Goal: Task Accomplishment & Management: Manage account settings

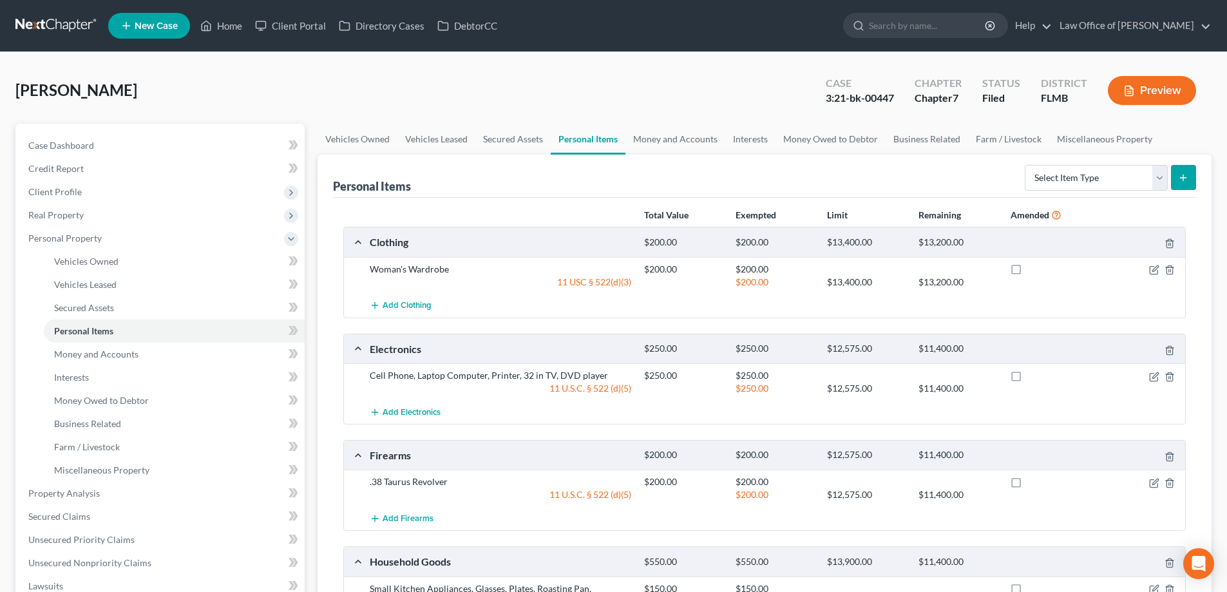
click at [487, 87] on div "Branson, Shelly Upgraded Case 3:21-bk-00447 Chapter Chapter 7 Status Filed Dist…" at bounding box center [613, 96] width 1196 height 56
click at [64, 21] on link at bounding box center [56, 25] width 82 height 23
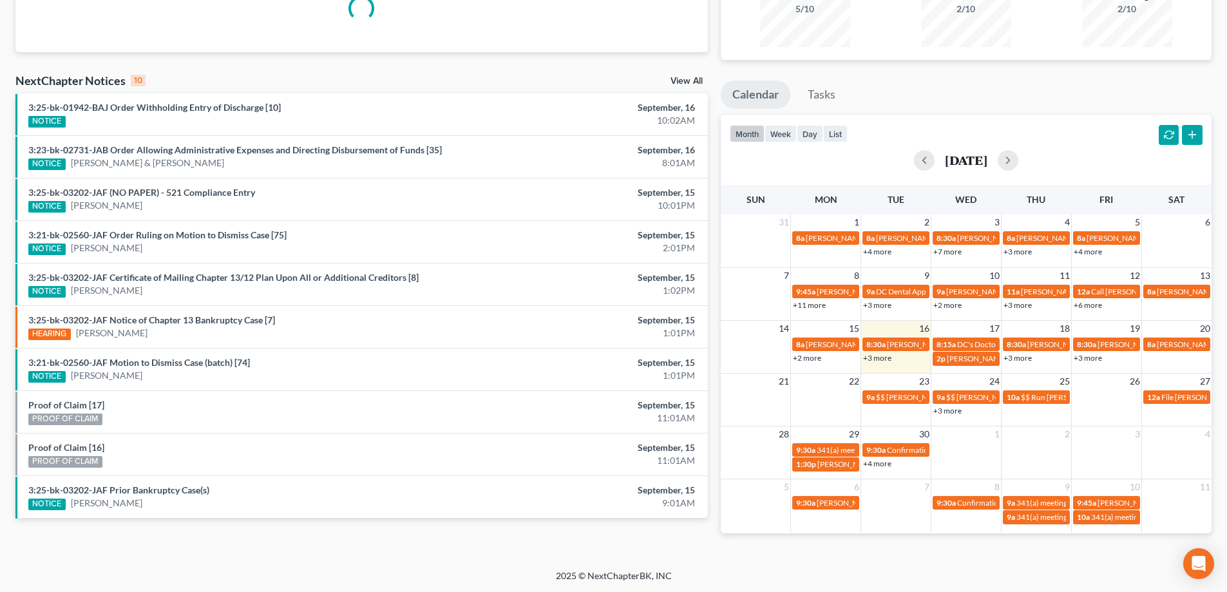
scroll to position [152, 0]
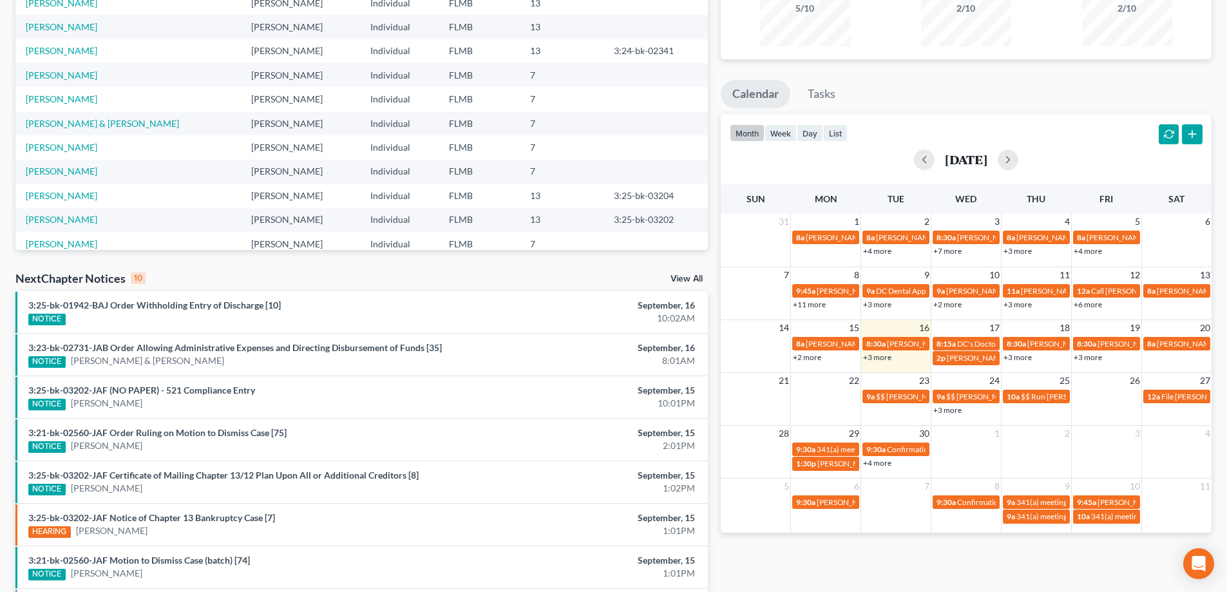
click at [1013, 357] on link "+3 more" at bounding box center [1017, 357] width 28 height 10
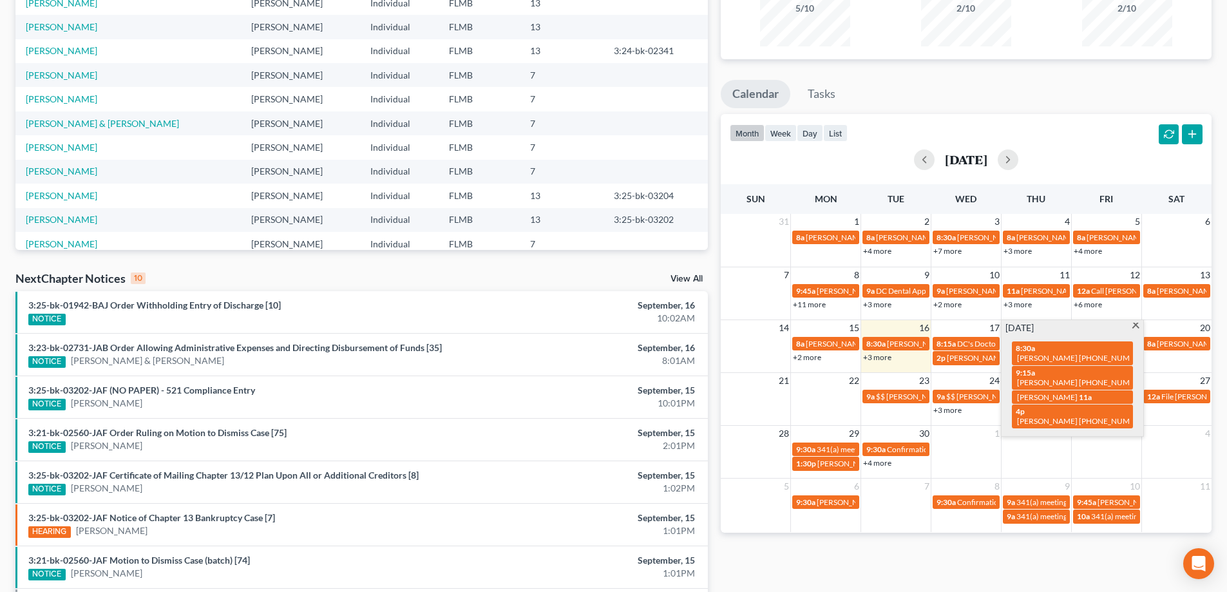
click at [1104, 129] on div "month week day list September 2025" at bounding box center [966, 145] width 504 height 62
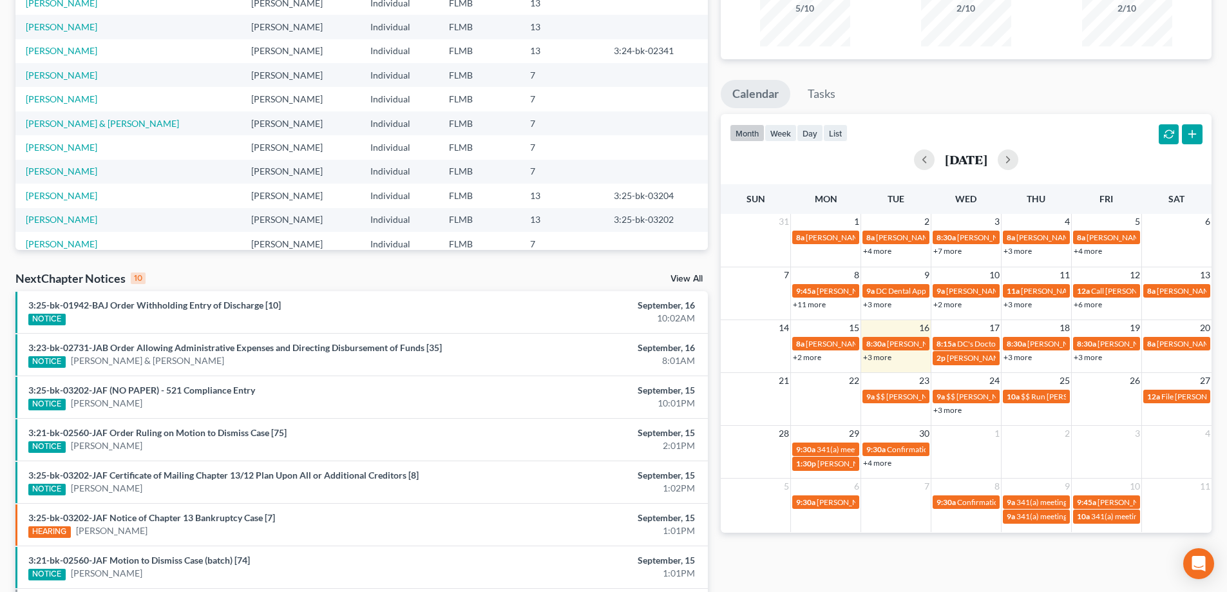
click at [1090, 355] on link "+3 more" at bounding box center [1088, 357] width 28 height 10
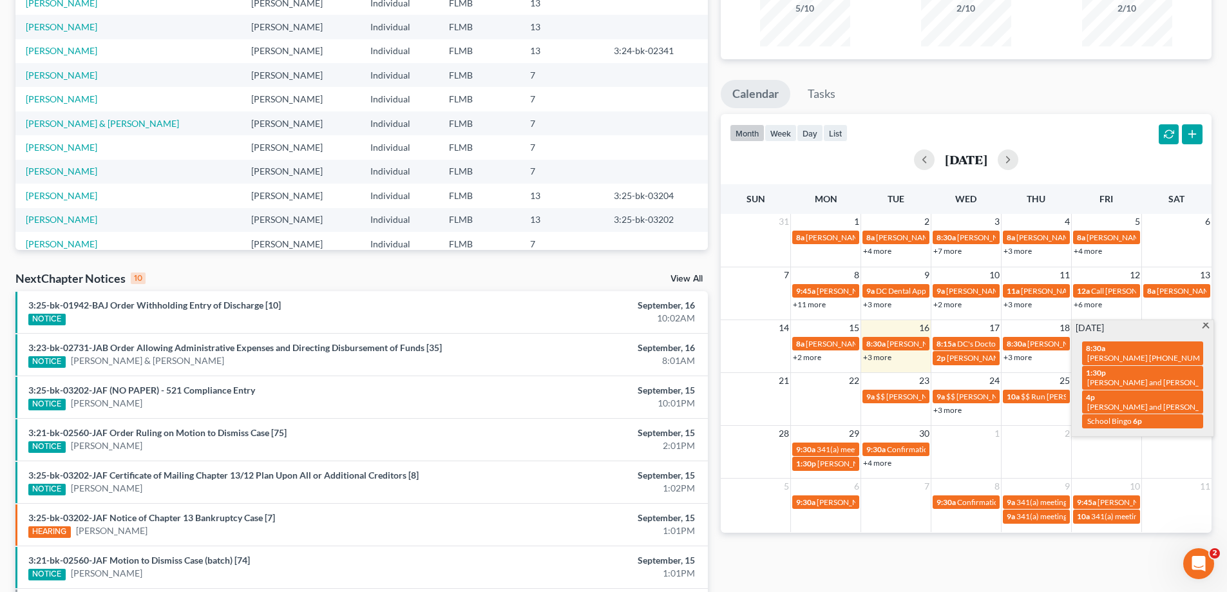
scroll to position [0, 0]
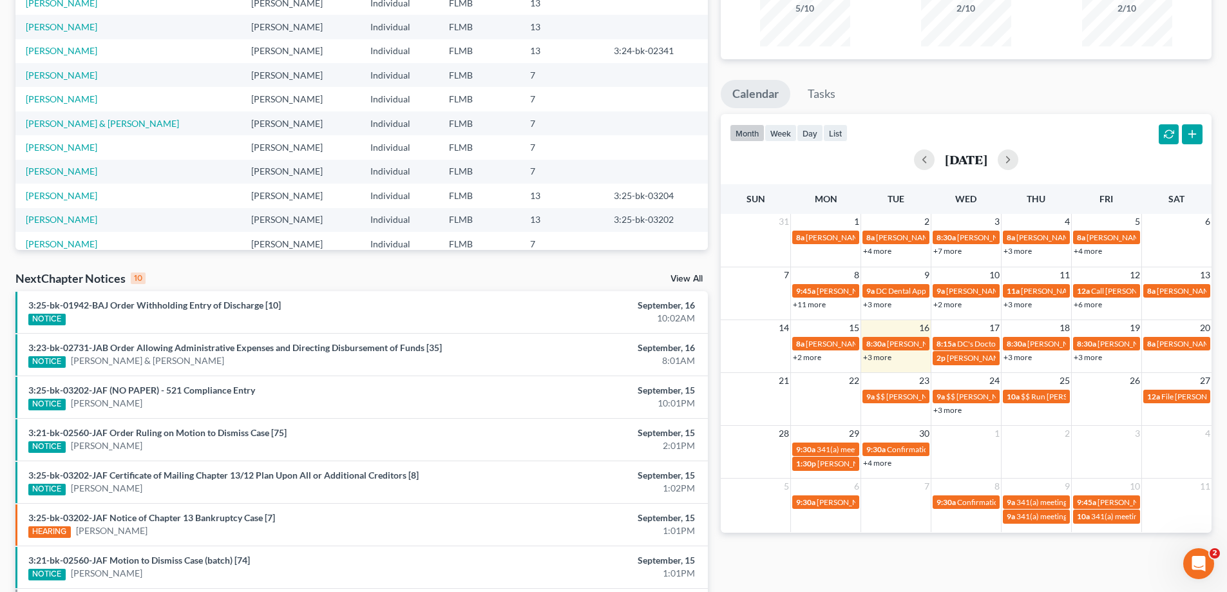
click at [992, 72] on div "Monthly Progress Bankruptcy Bankruptcy [DATE] [DATE] [DATE] [DATE] [DATE] [DATE…" at bounding box center [966, 326] width 504 height 820
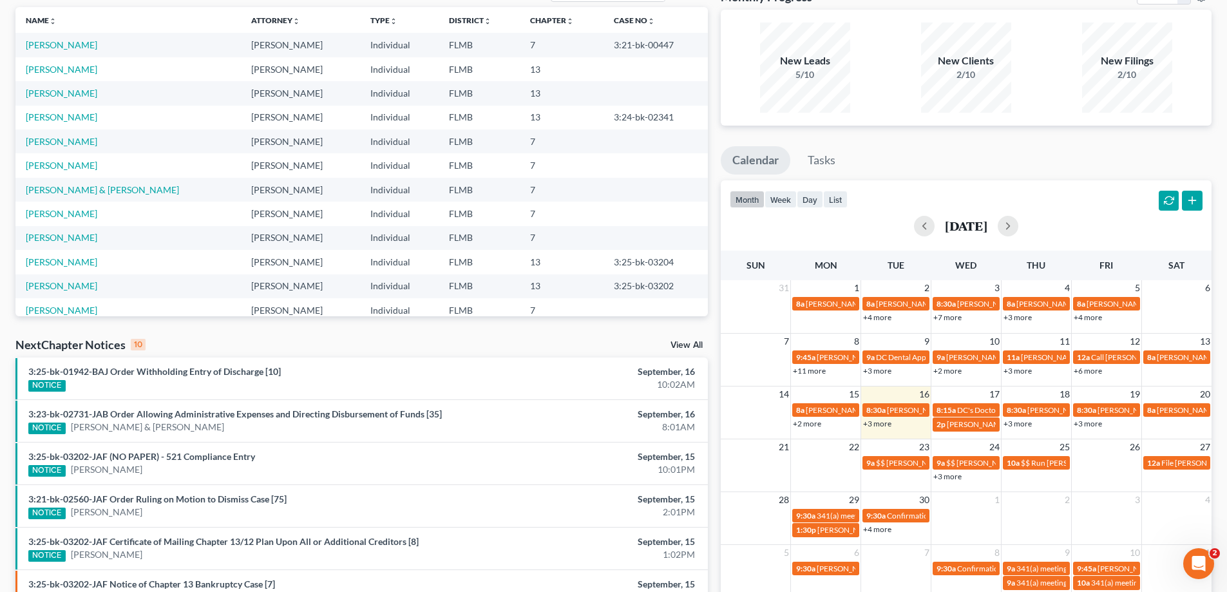
scroll to position [322, 0]
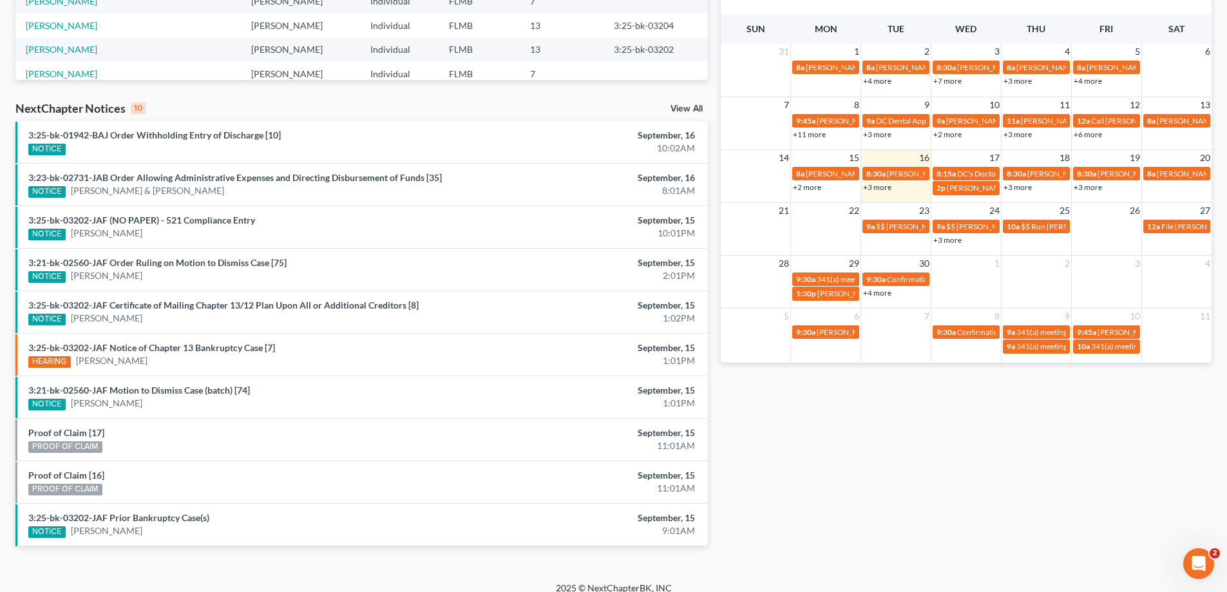
click at [813, 430] on div "Monthly Progress Bankruptcy Bankruptcy [DATE] [DATE] [DATE] [DATE] [DATE] [DATE…" at bounding box center [966, 156] width 504 height 820
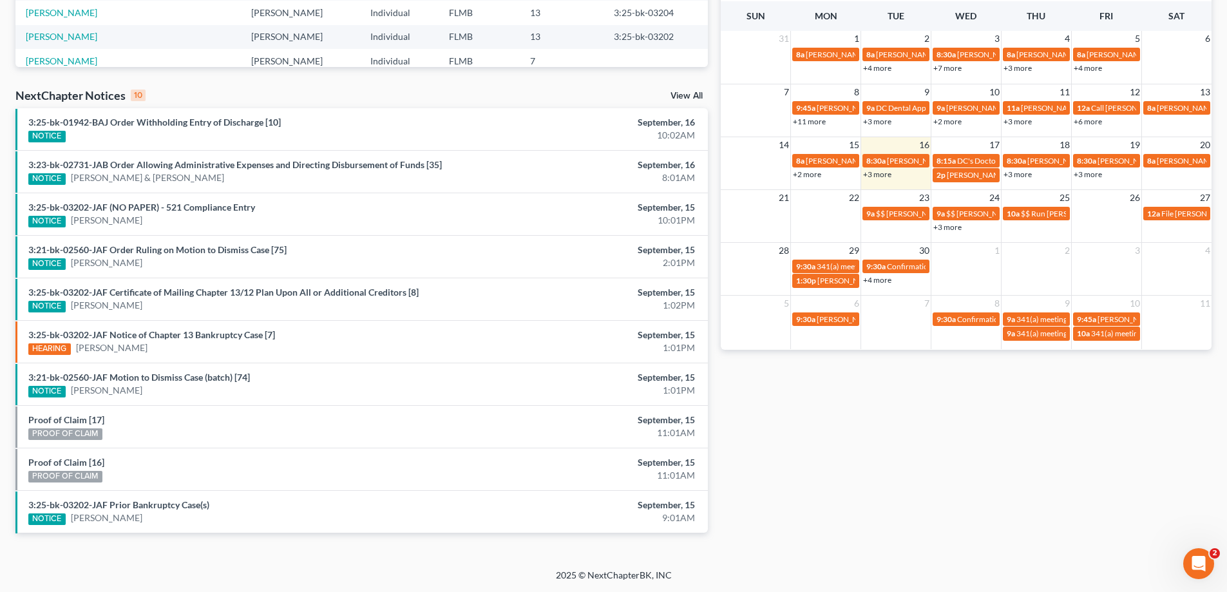
scroll to position [0, 0]
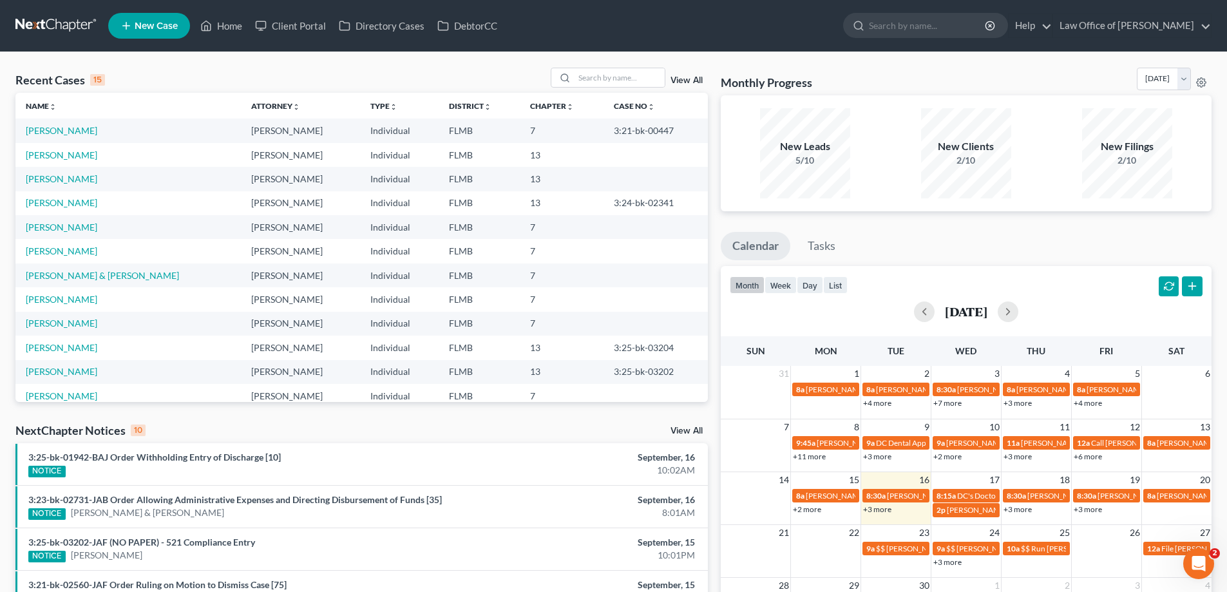
click at [1020, 506] on link "+3 more" at bounding box center [1017, 509] width 28 height 10
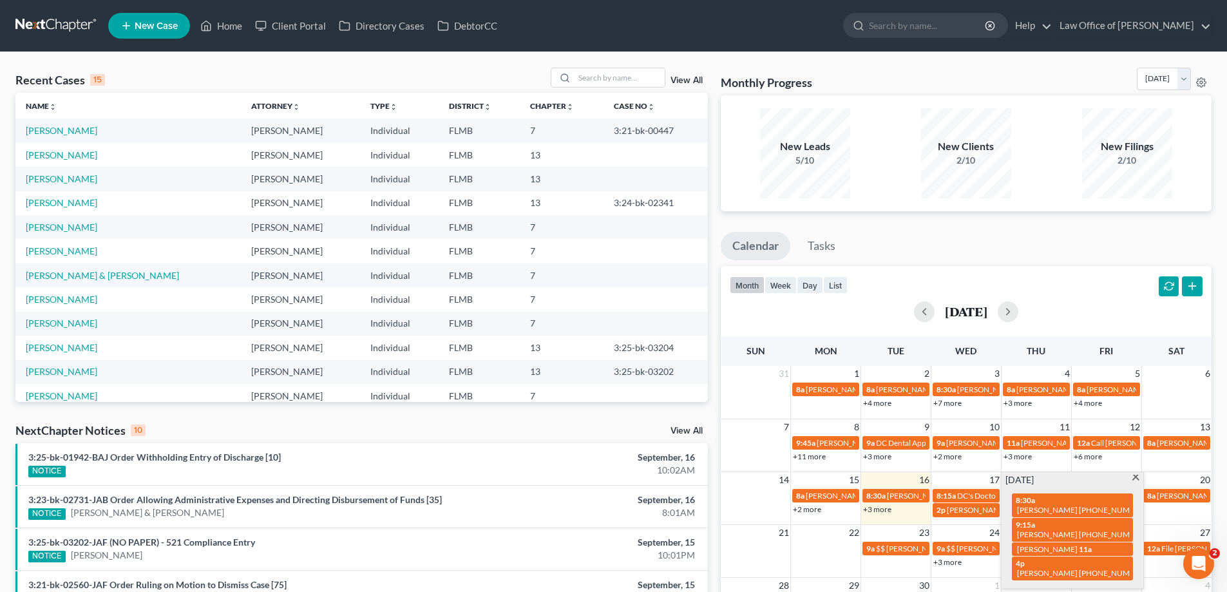
click at [1099, 305] on div "[DATE]" at bounding box center [966, 311] width 473 height 21
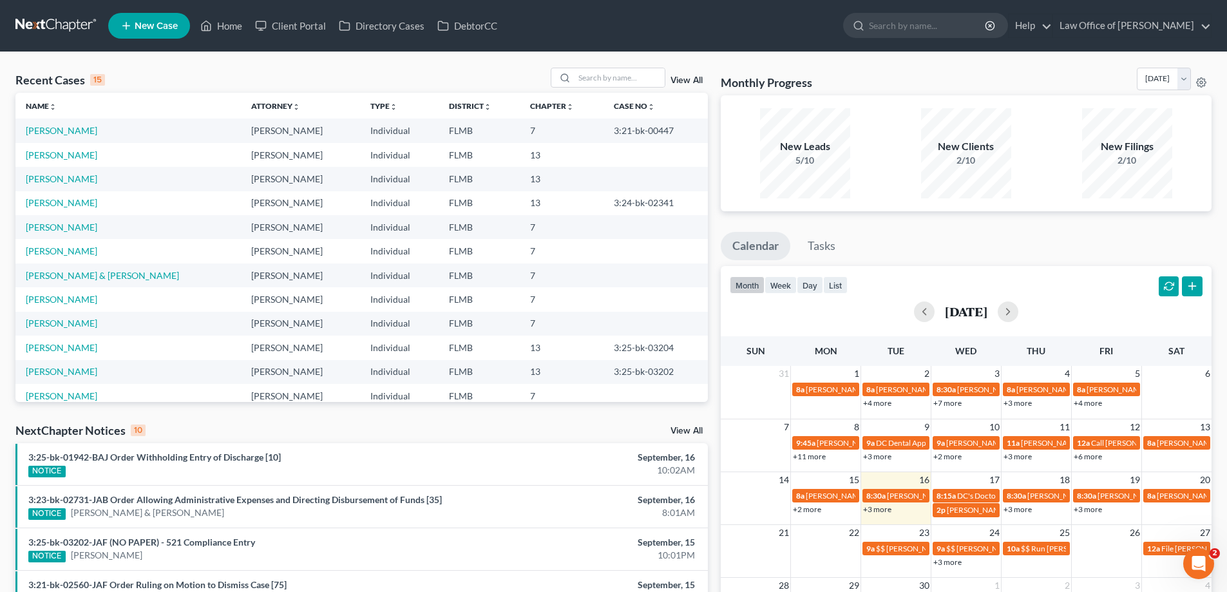
click at [1089, 506] on link "+3 more" at bounding box center [1088, 509] width 28 height 10
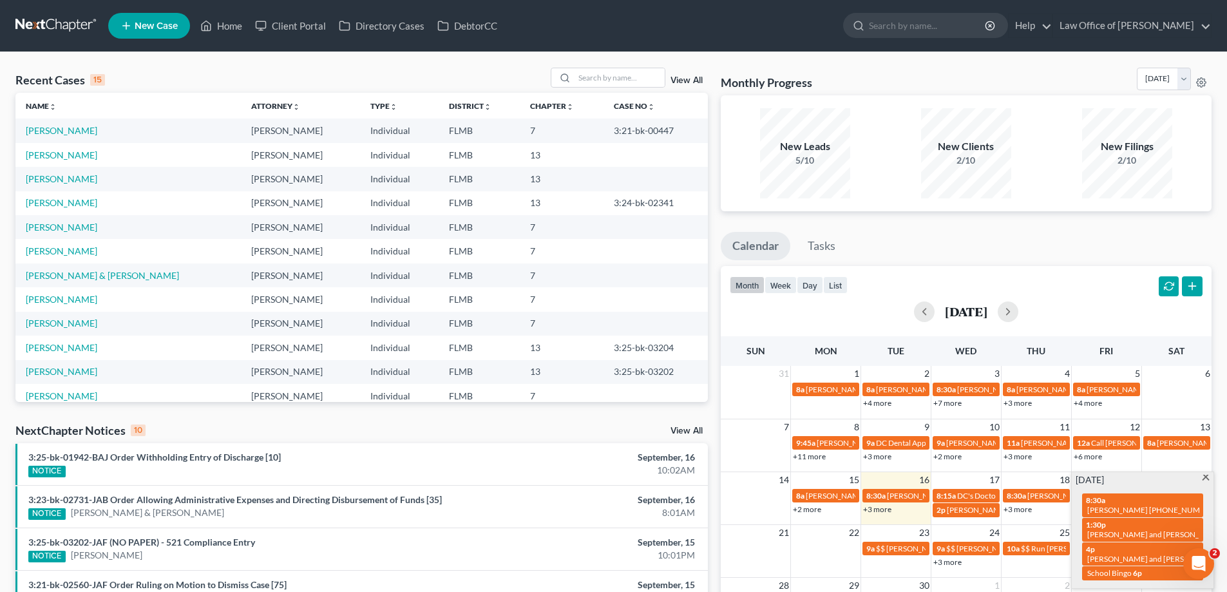
click at [1071, 270] on div "month week day list September 2025" at bounding box center [966, 297] width 504 height 62
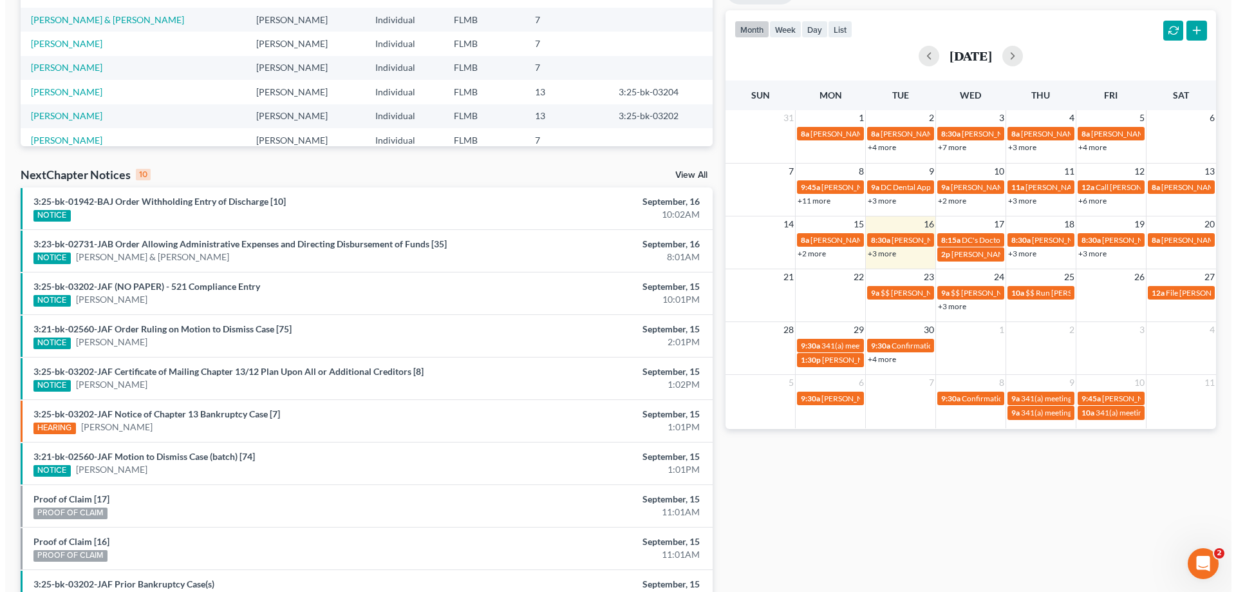
scroll to position [258, 0]
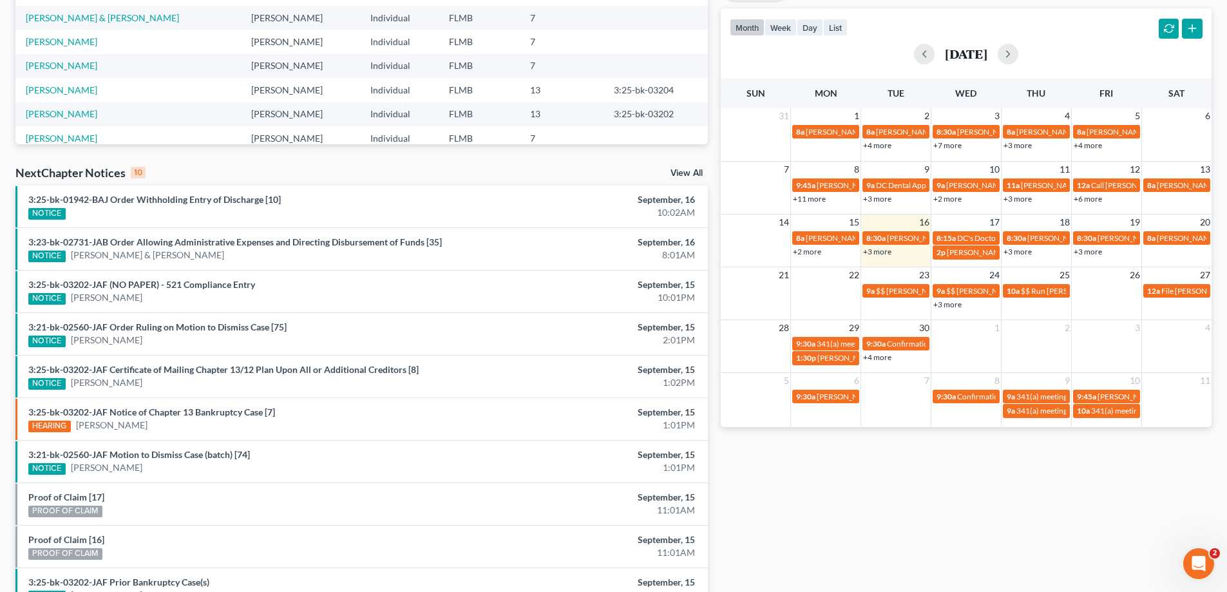
click at [875, 252] on link "+3 more" at bounding box center [877, 252] width 28 height 10
click at [908, 483] on div "Monthly Progress Bankruptcy Bankruptcy September 2025 August 2025 July 2025 Jun…" at bounding box center [966, 220] width 504 height 820
click at [1019, 258] on td "+3 more" at bounding box center [1036, 252] width 70 height 14
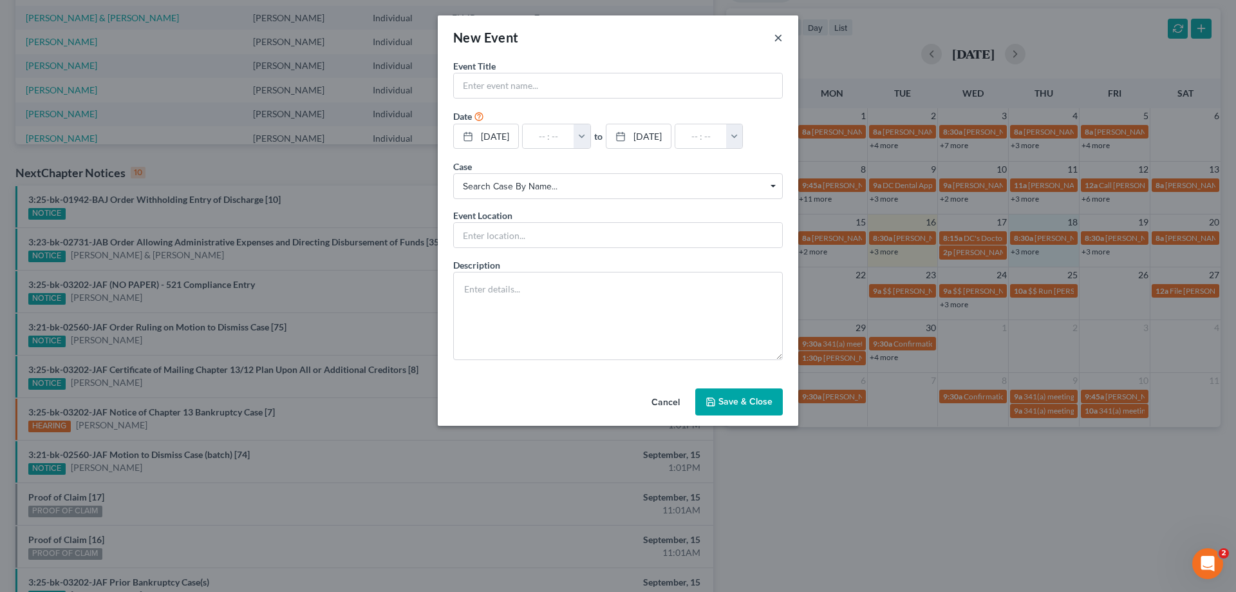
click at [775, 33] on button "×" at bounding box center [778, 37] width 9 height 15
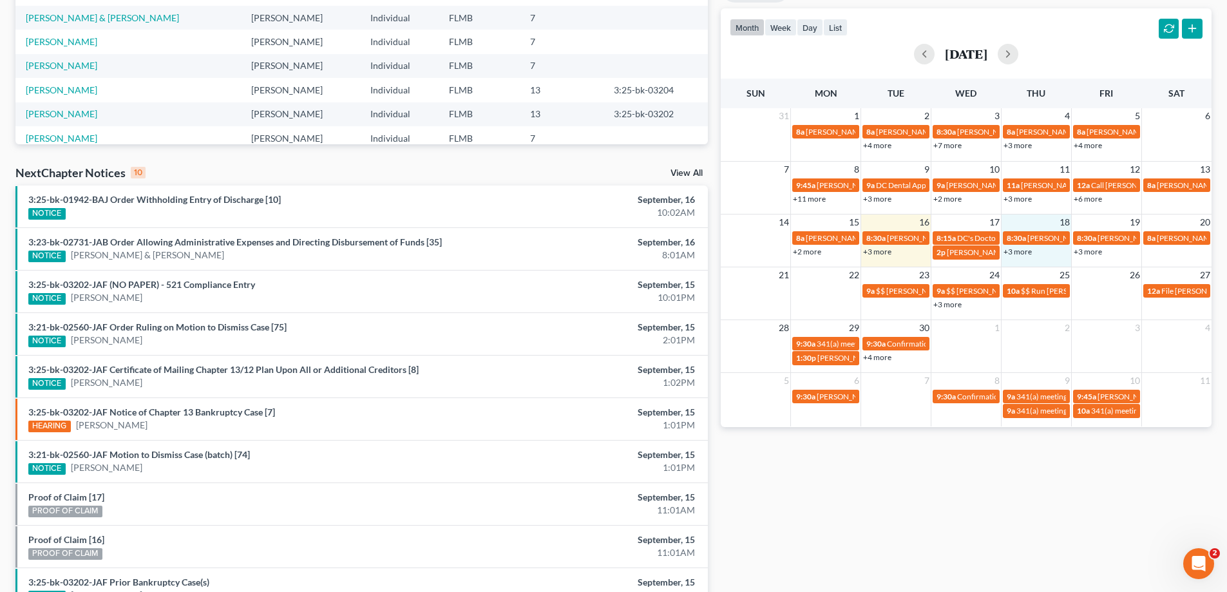
click at [1092, 252] on link "+3 more" at bounding box center [1088, 252] width 28 height 10
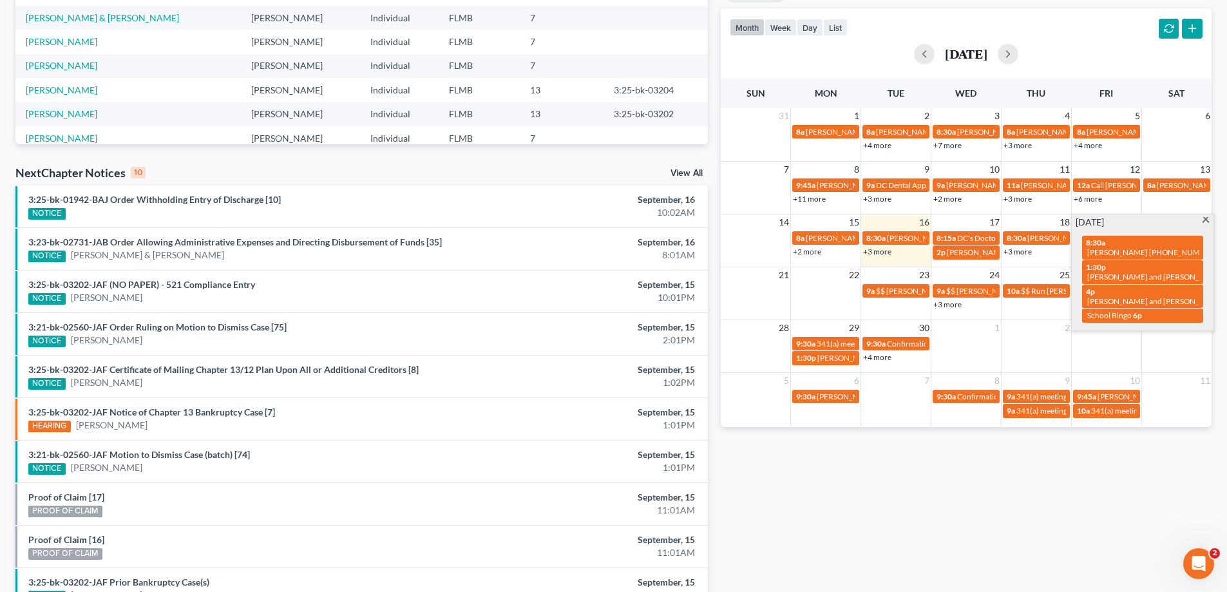
click at [813, 485] on div "Monthly Progress Bankruptcy Bankruptcy September 2025 August 2025 July 2025 Jun…" at bounding box center [966, 220] width 504 height 820
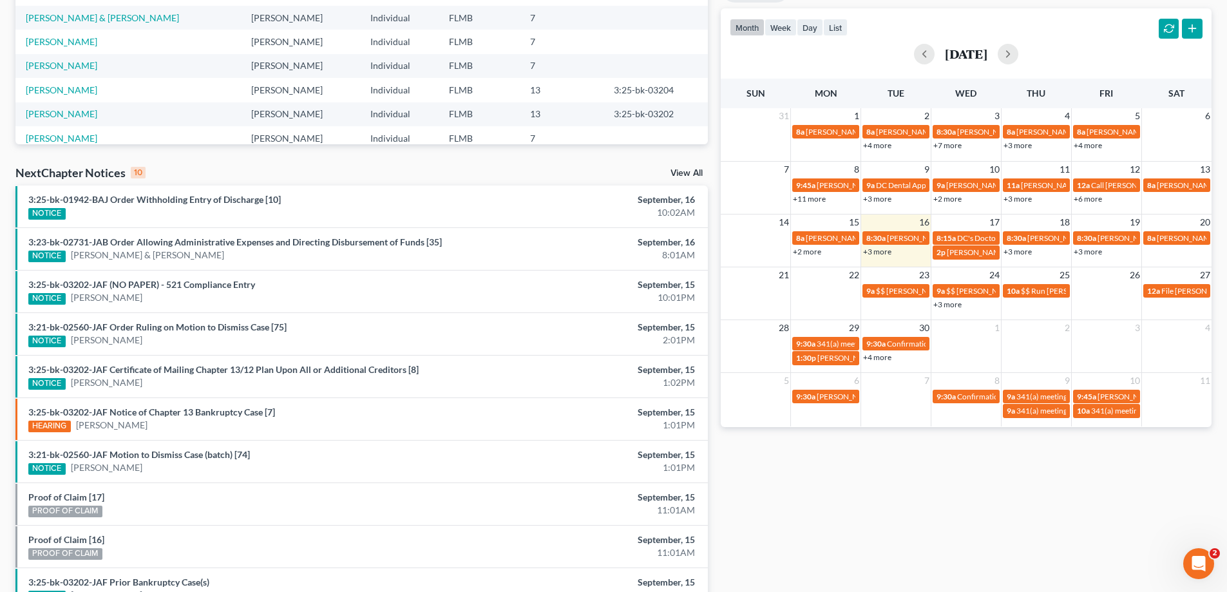
click at [810, 289] on td at bounding box center [826, 297] width 70 height 28
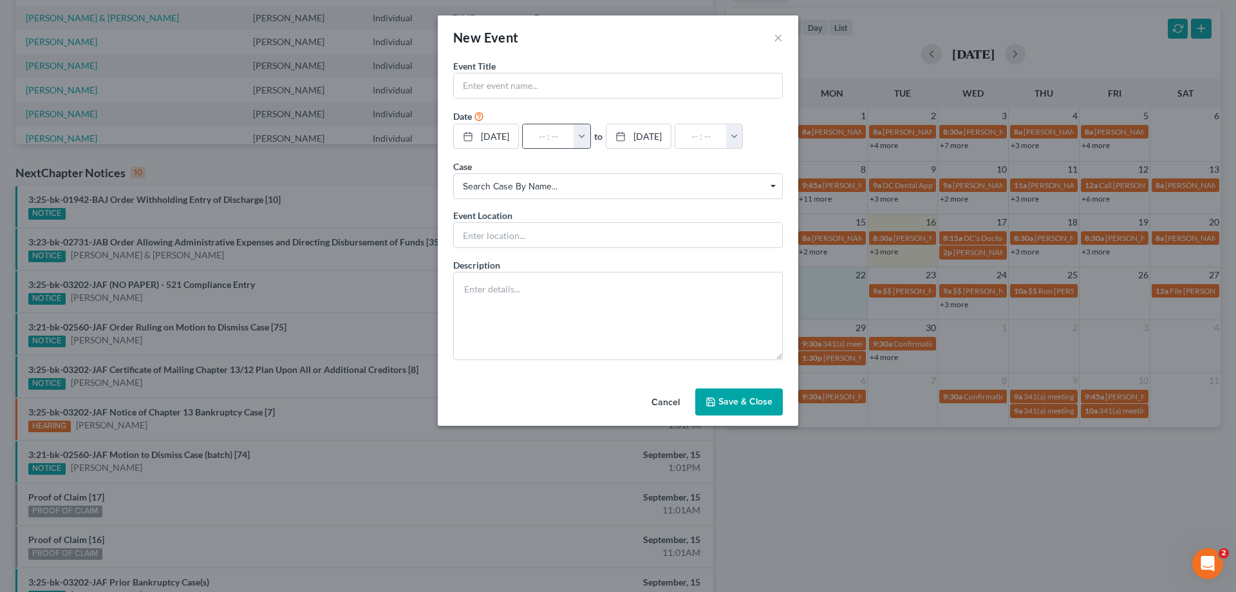
drag, startPoint x: 600, startPoint y: 129, endPoint x: 593, endPoint y: 137, distance: 10.1
click at [591, 137] on button "button" at bounding box center [582, 136] width 17 height 24
click at [621, 251] on link "8:00am" at bounding box center [610, 253] width 72 height 22
type input "8:00am"
type input "09:00am"
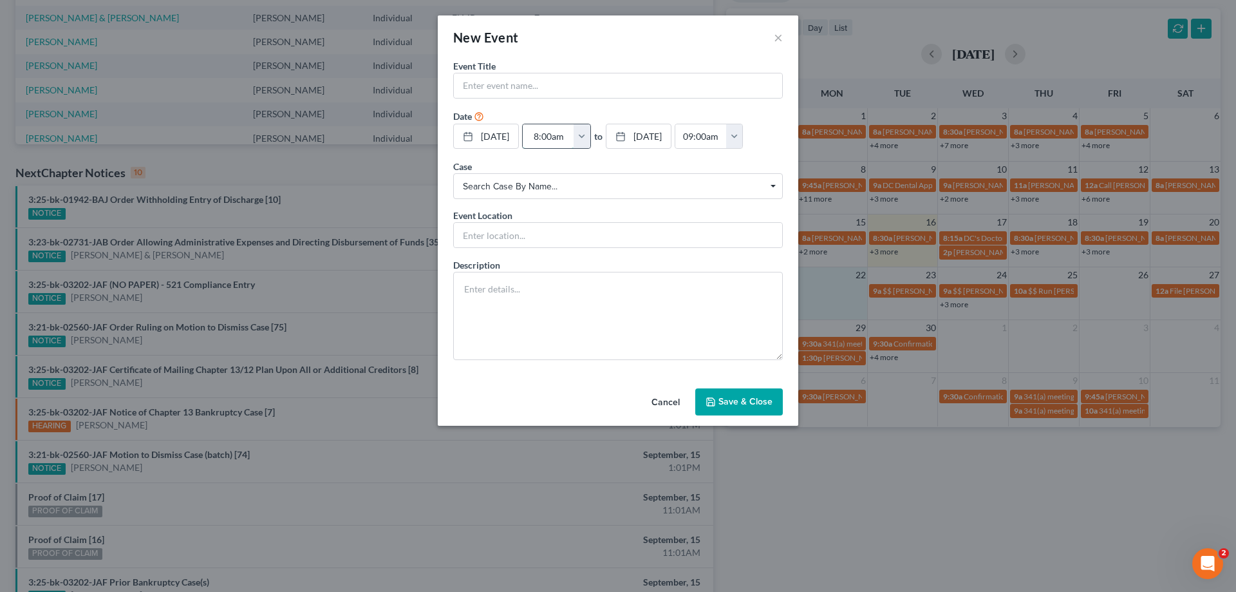
click at [566, 135] on input "8:00am" at bounding box center [549, 136] width 52 height 24
type input "8:0am"
type input "01:00am"
type input "8:am"
type input "09:00am"
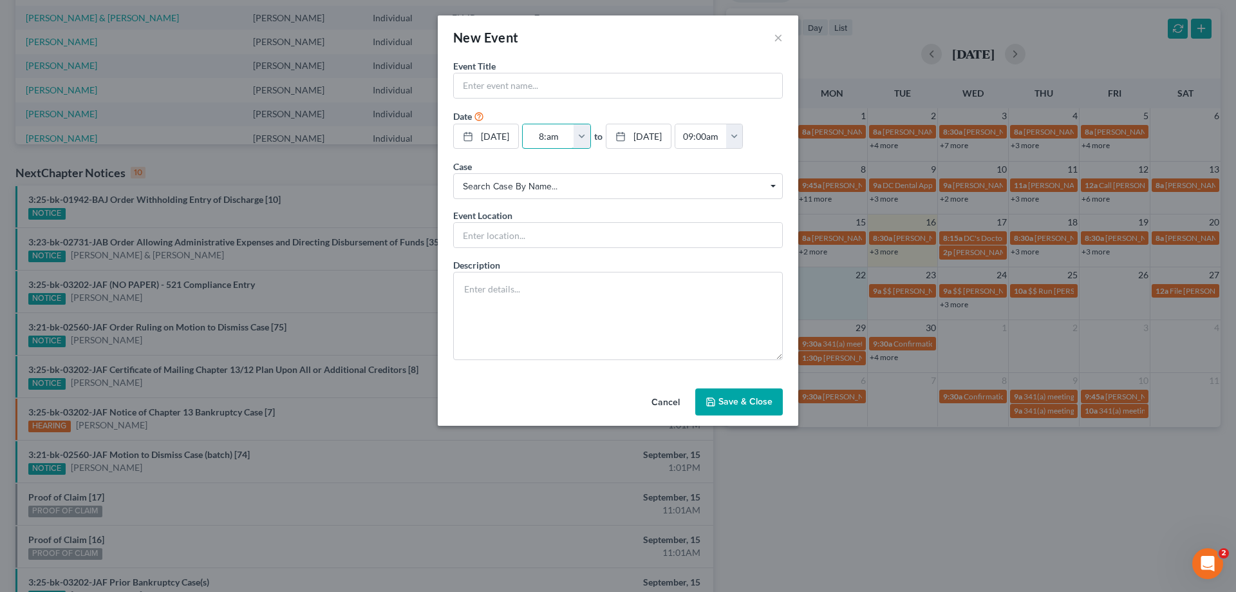
type input "8:1am"
type input "01:00am"
type input "8:15am"
type input "09:15am"
type input "8:15am"
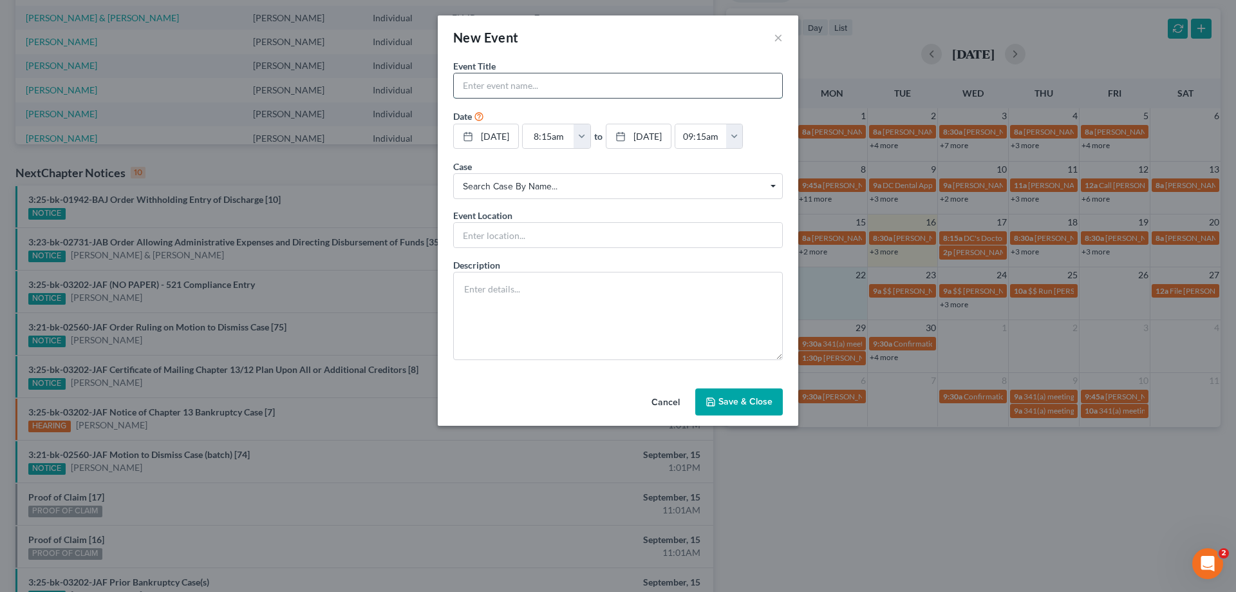
click at [656, 90] on input "text" at bounding box center [618, 85] width 328 height 24
click at [559, 323] on textarea at bounding box center [618, 316] width 330 height 88
click at [595, 82] on input "Sean Simmons" at bounding box center [618, 85] width 328 height 24
paste input "seanbs@icloud.com"
type input "[PERSON_NAME] [EMAIL_ADDRESS][DOMAIN_NAME]"
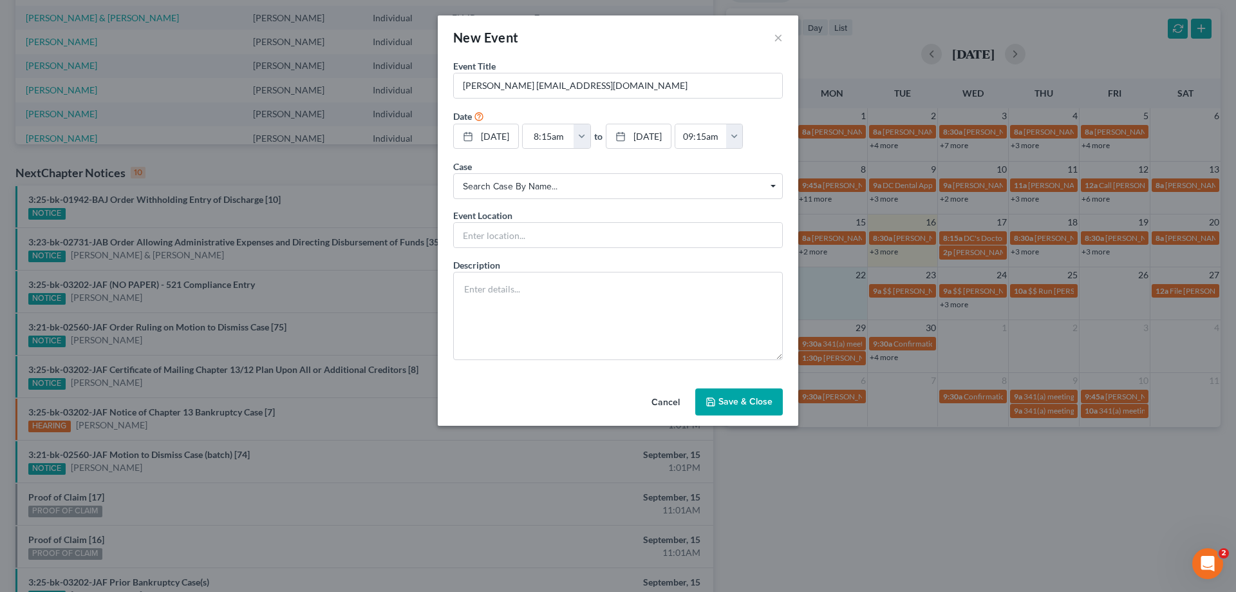
click at [744, 404] on button "Save & Close" at bounding box center [740, 401] width 88 height 27
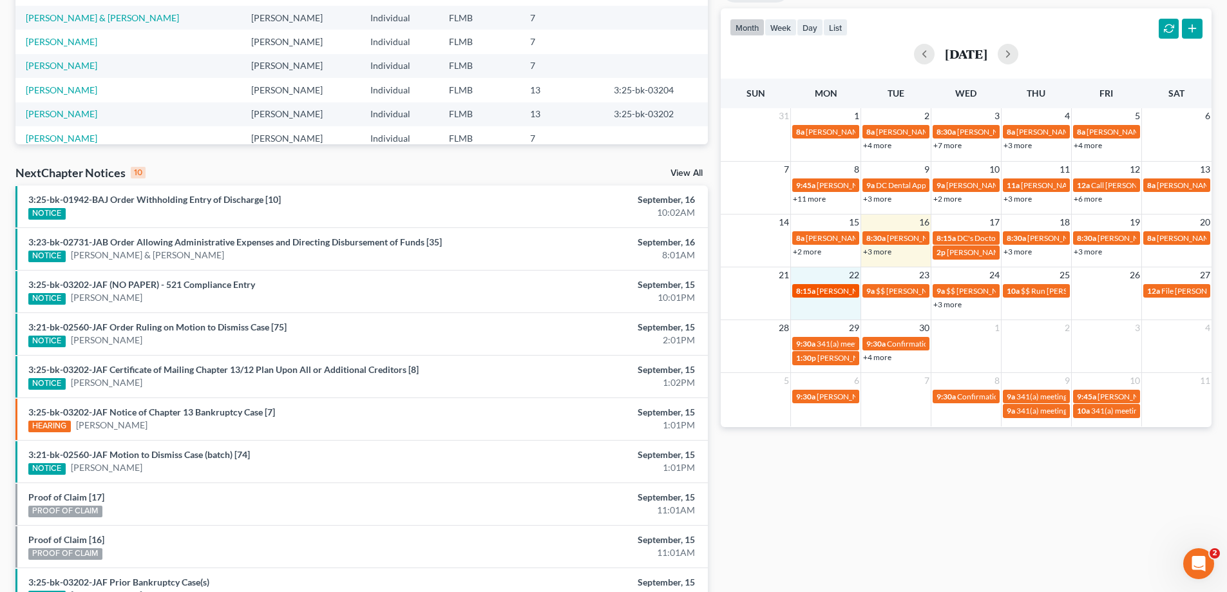
click at [835, 289] on span "[PERSON_NAME] [EMAIL_ADDRESS][DOMAIN_NAME]" at bounding box center [912, 291] width 191 height 10
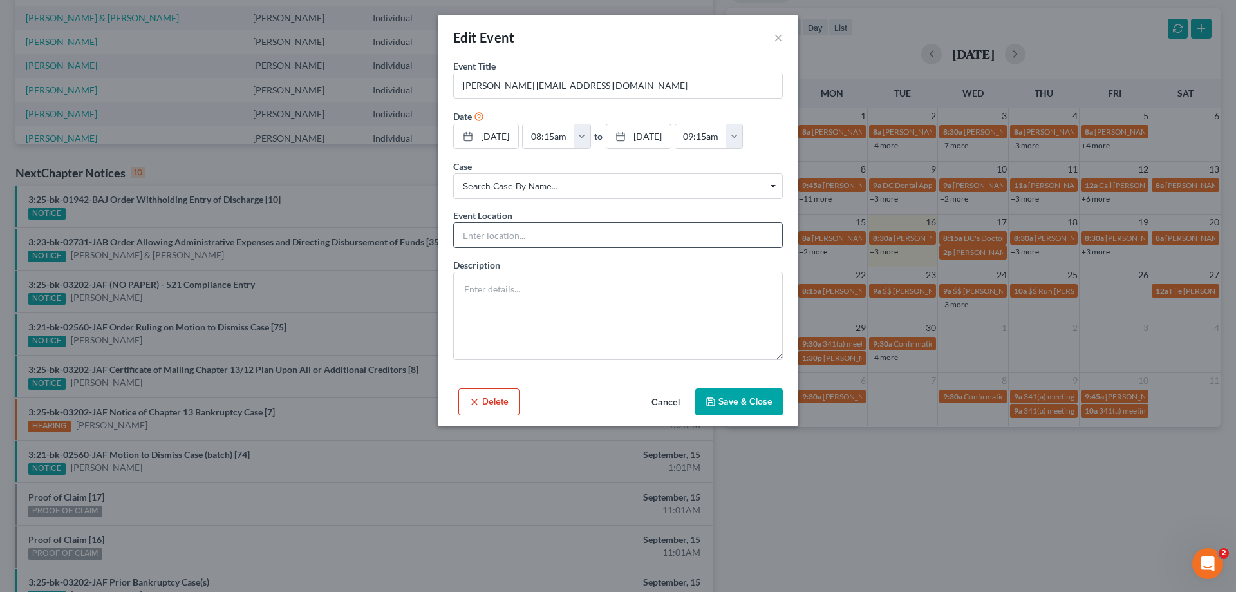
drag, startPoint x: 527, startPoint y: 234, endPoint x: 538, endPoint y: 234, distance: 11.6
click at [527, 234] on input "text" at bounding box center [618, 235] width 328 height 24
type input "sign up appointment"
drag, startPoint x: 759, startPoint y: 404, endPoint x: 748, endPoint y: 403, distance: 11.7
click at [759, 404] on button "Save & Close" at bounding box center [740, 401] width 88 height 27
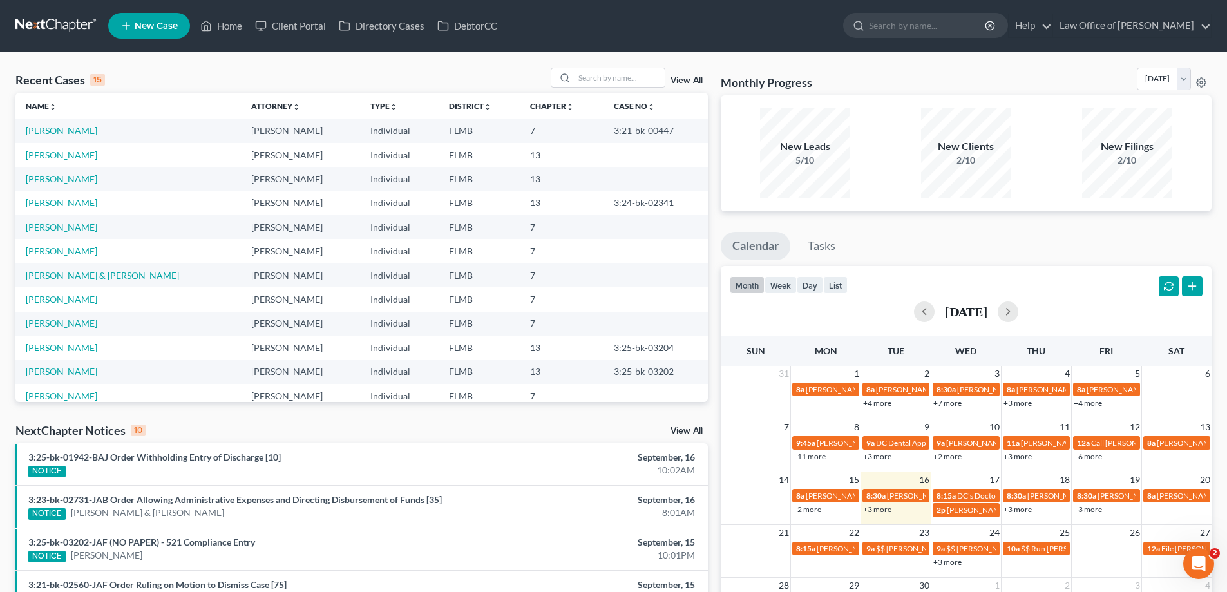
scroll to position [322, 0]
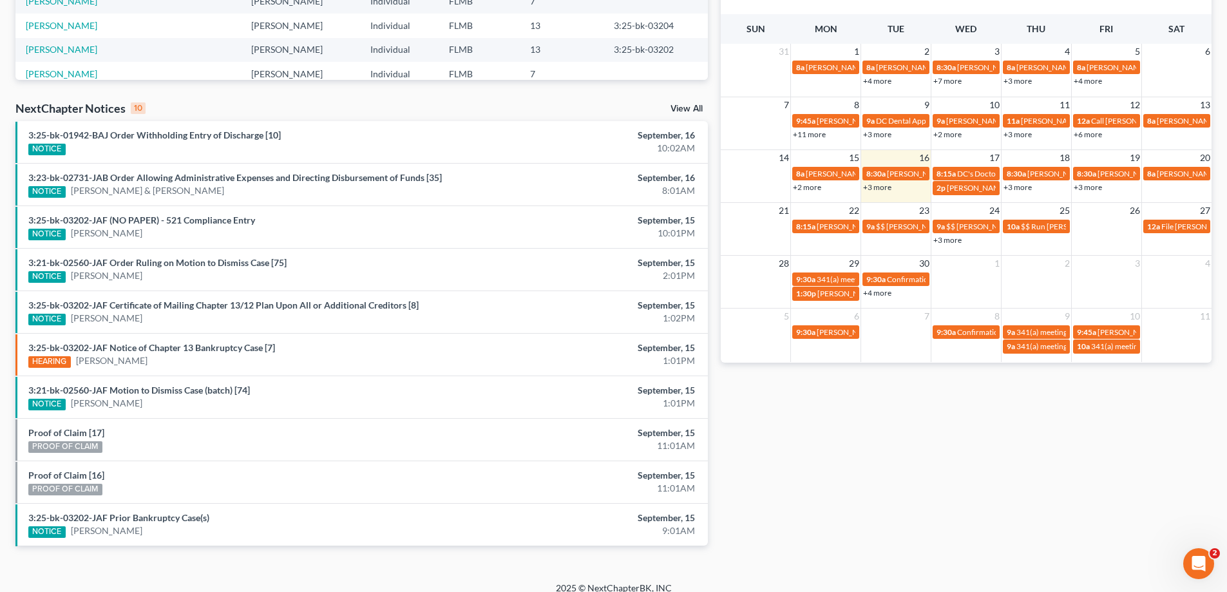
click at [1015, 184] on link "+3 more" at bounding box center [1017, 187] width 28 height 10
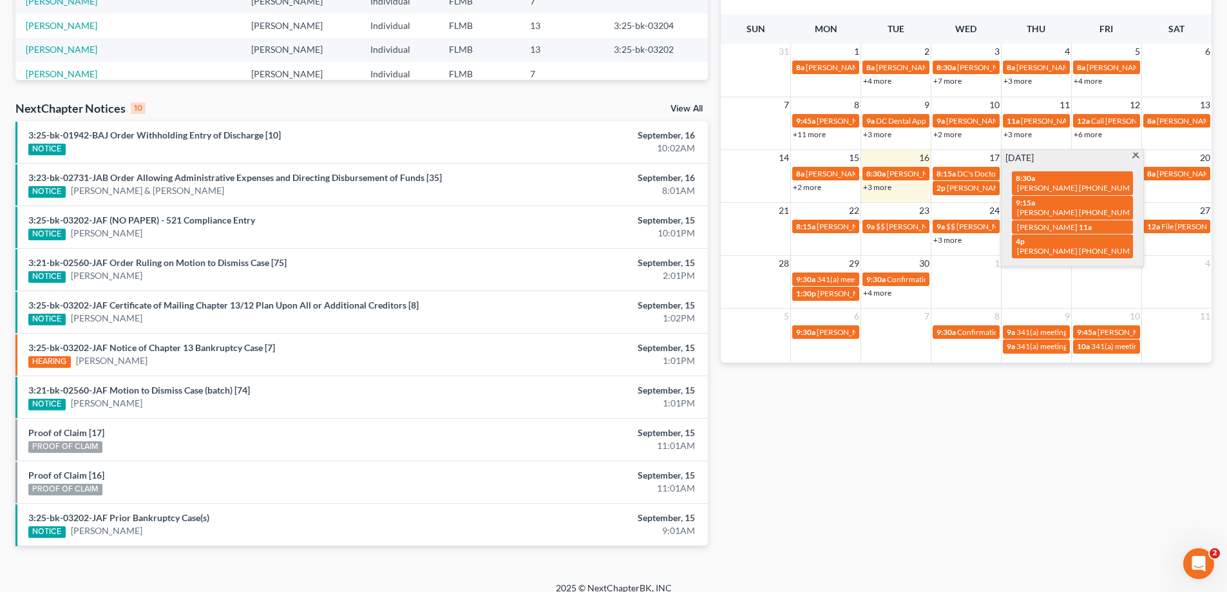
click at [1058, 495] on div "Monthly Progress Bankruptcy Bankruptcy September 2025 August 2025 July 2025 Jun…" at bounding box center [966, 156] width 504 height 820
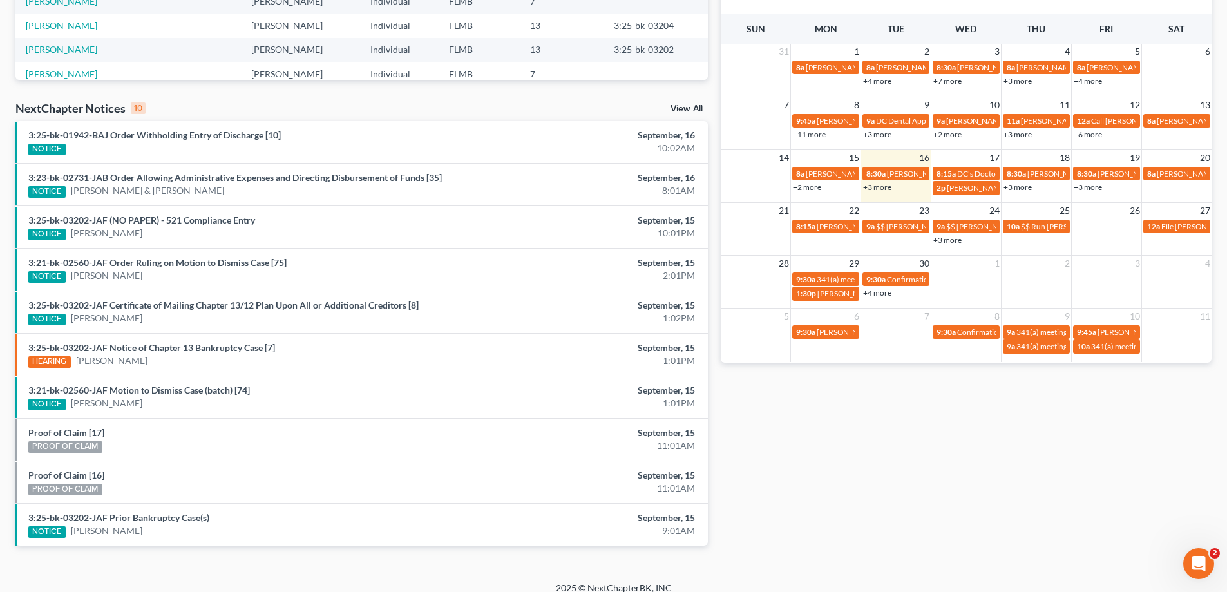
click at [1095, 184] on link "+3 more" at bounding box center [1088, 187] width 28 height 10
click at [966, 437] on div "Monthly Progress Bankruptcy Bankruptcy September 2025 August 2025 July 2025 Jun…" at bounding box center [966, 156] width 504 height 820
click at [872, 184] on link "+3 more" at bounding box center [877, 187] width 28 height 10
click at [922, 473] on div "Monthly Progress Bankruptcy Bankruptcy September 2025 August 2025 July 2025 Jun…" at bounding box center [966, 156] width 504 height 820
click at [884, 185] on link "+3 more" at bounding box center [877, 187] width 28 height 10
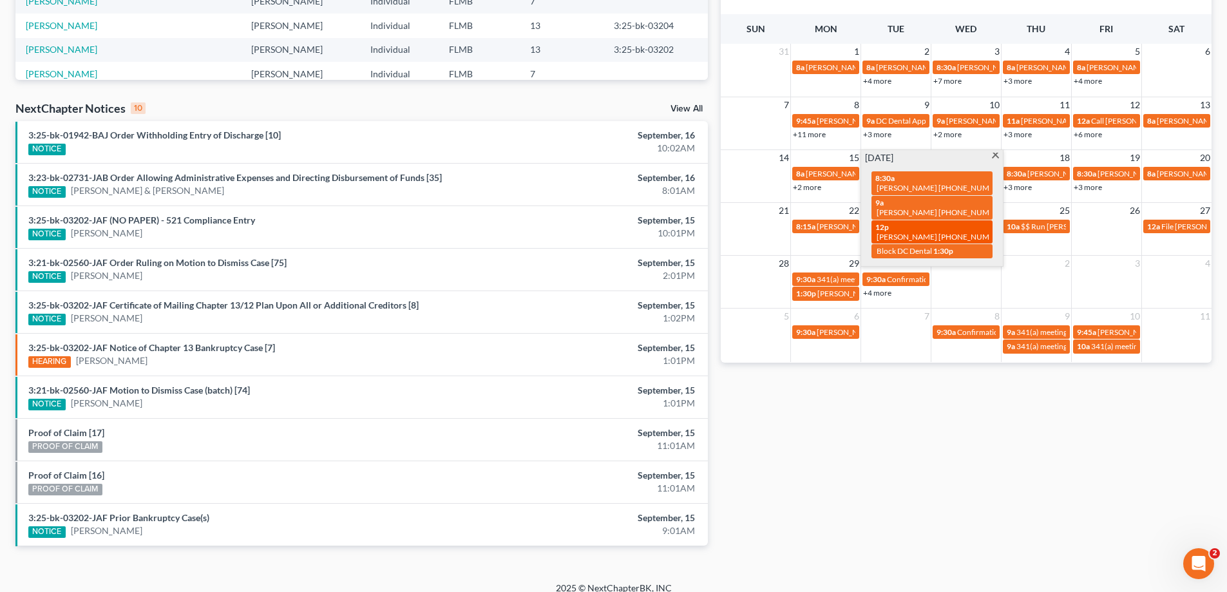
click at [918, 225] on div "12p Rachel Rosario 407-989-8030" at bounding box center [931, 232] width 113 height 20
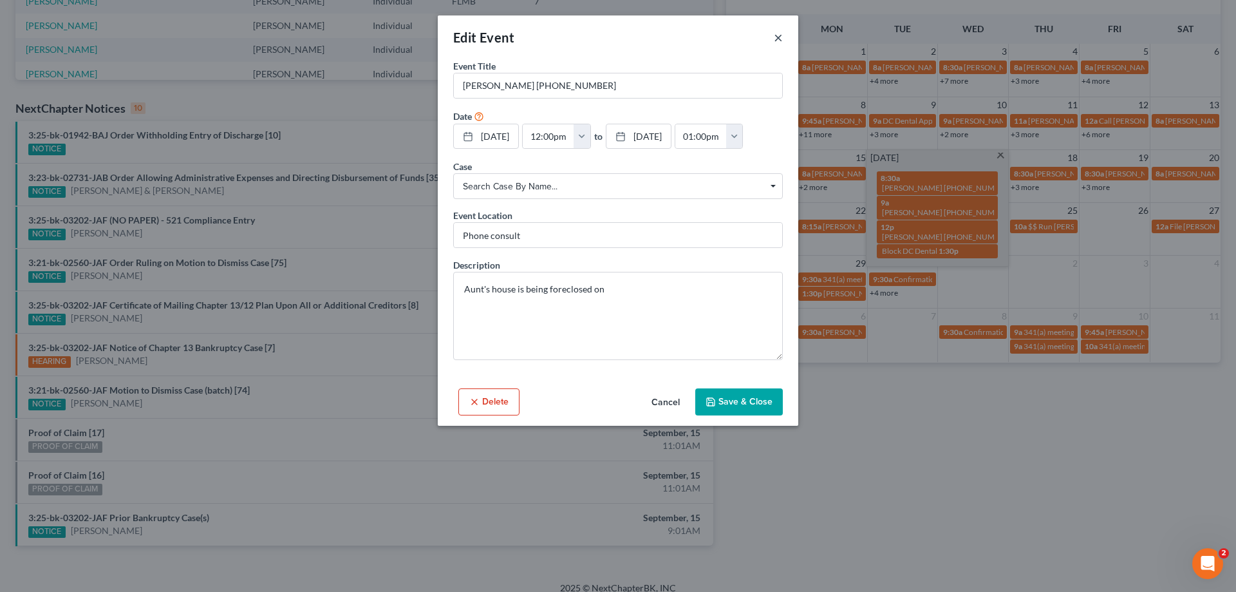
click at [774, 40] on button "×" at bounding box center [778, 37] width 9 height 15
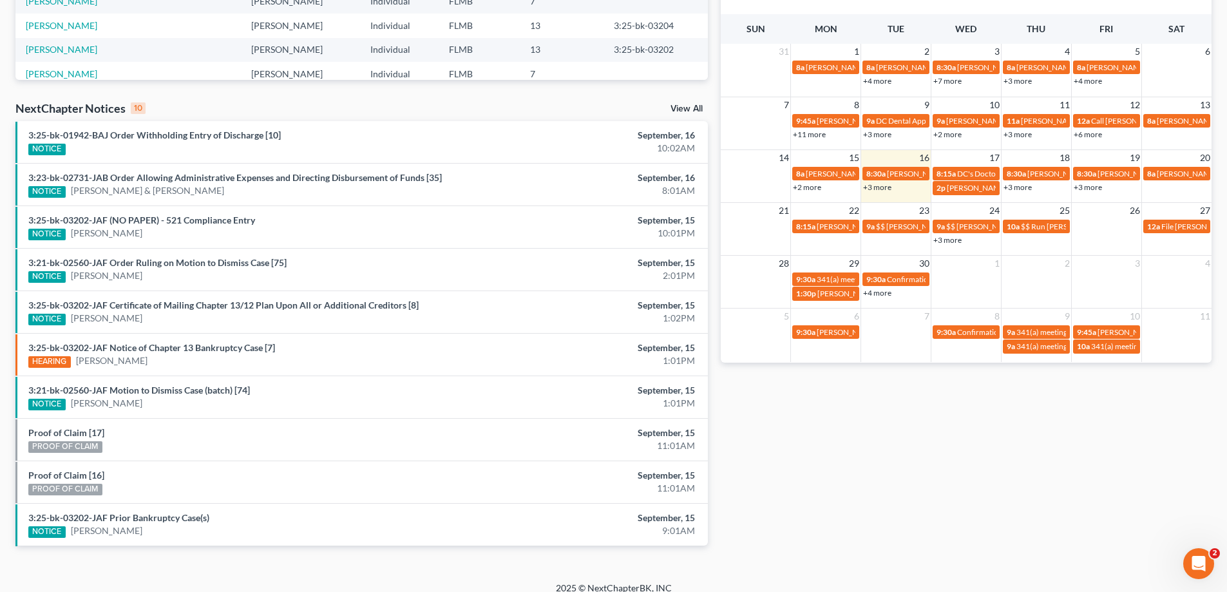
click at [1020, 187] on link "+3 more" at bounding box center [1017, 187] width 28 height 10
click at [1074, 500] on div "Monthly Progress Bankruptcy Bankruptcy September 2025 August 2025 July 2025 Jun…" at bounding box center [966, 156] width 504 height 820
click at [1094, 185] on link "+3 more" at bounding box center [1088, 187] width 28 height 10
click at [1077, 415] on div "Monthly Progress Bankruptcy Bankruptcy September 2025 August 2025 July 2025 Jun…" at bounding box center [966, 156] width 504 height 820
click at [949, 240] on link "+3 more" at bounding box center [947, 240] width 28 height 10
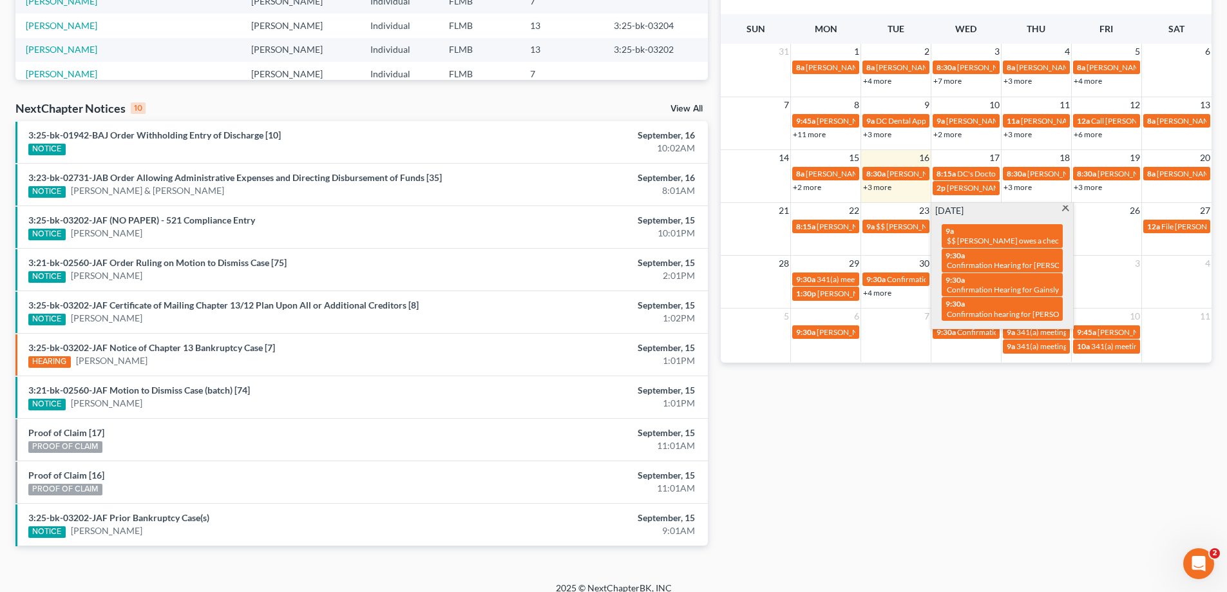
click at [1009, 461] on div "Monthly Progress Bankruptcy Bankruptcy September 2025 August 2025 July 2025 Jun…" at bounding box center [966, 156] width 504 height 820
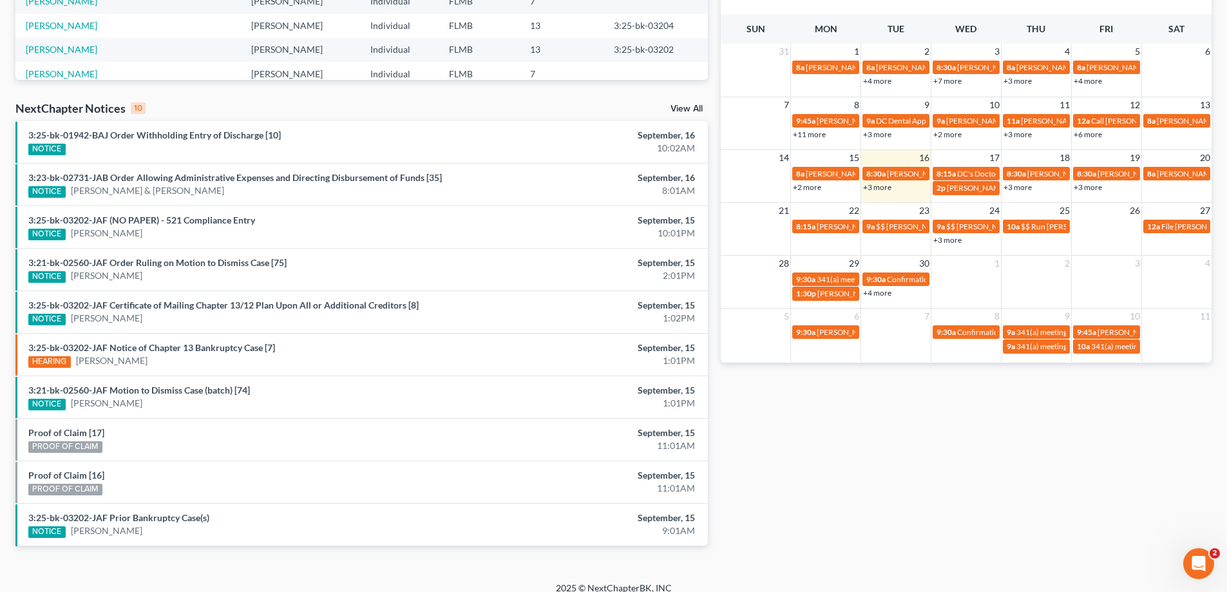
click at [960, 238] on link "+3 more" at bounding box center [947, 240] width 28 height 10
click at [1023, 477] on div "Monthly Progress Bankruptcy Bankruptcy September 2025 August 2025 July 2025 Jun…" at bounding box center [966, 156] width 504 height 820
click at [1030, 229] on span "$$ Run [PERSON_NAME] payment $400" at bounding box center [1089, 227] width 137 height 10
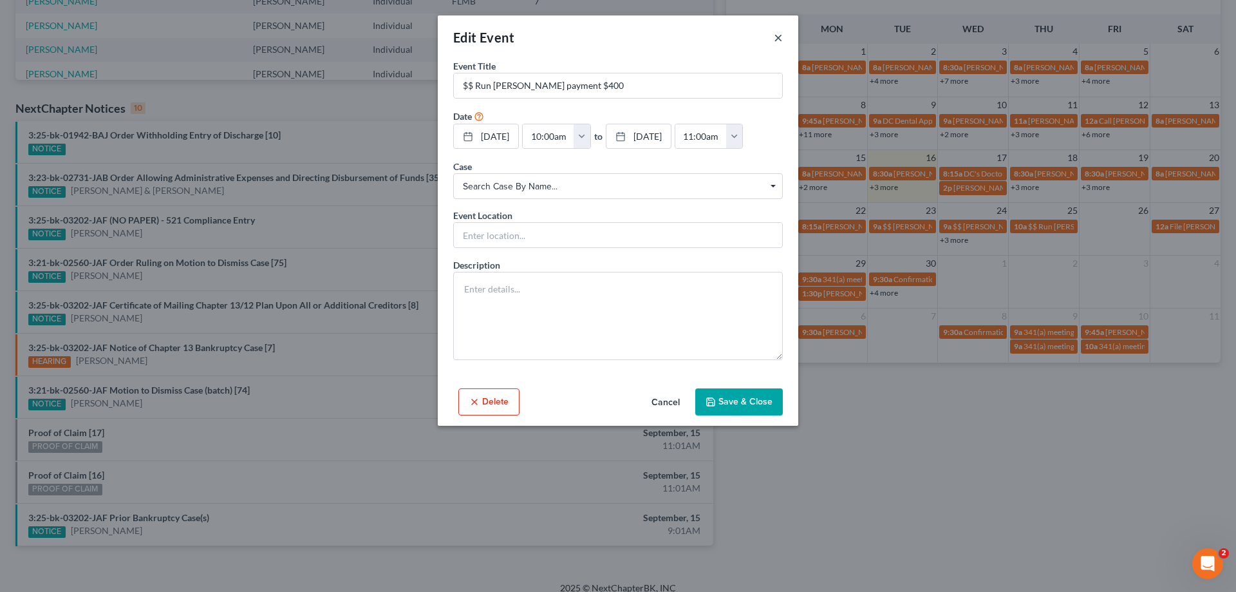
click at [780, 37] on button "×" at bounding box center [778, 37] width 9 height 15
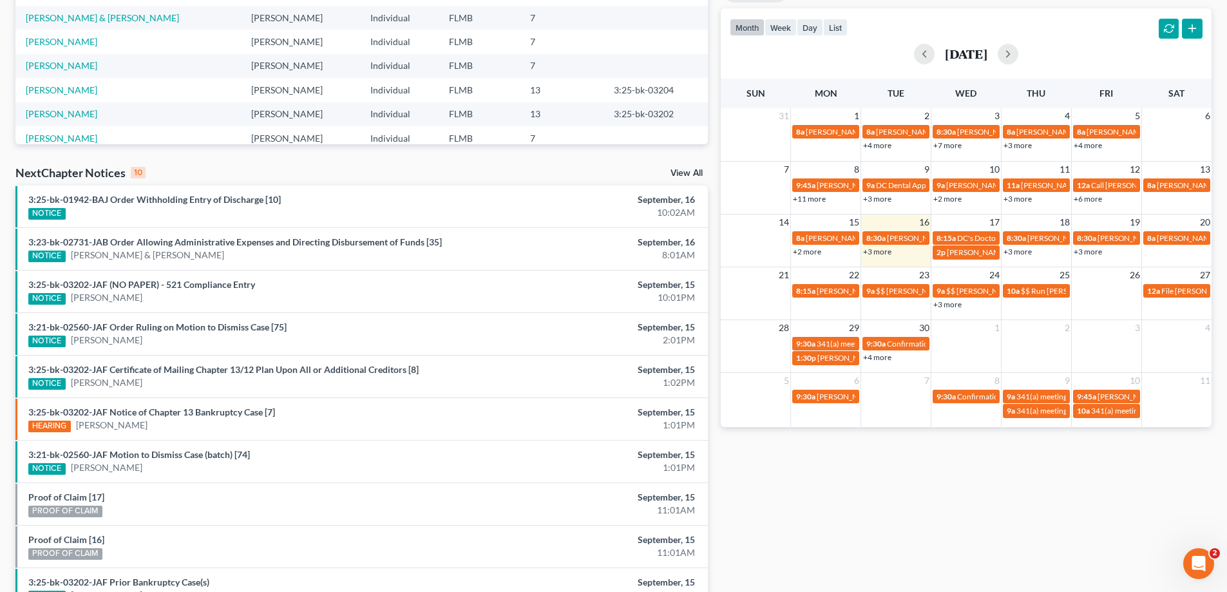
scroll to position [0, 0]
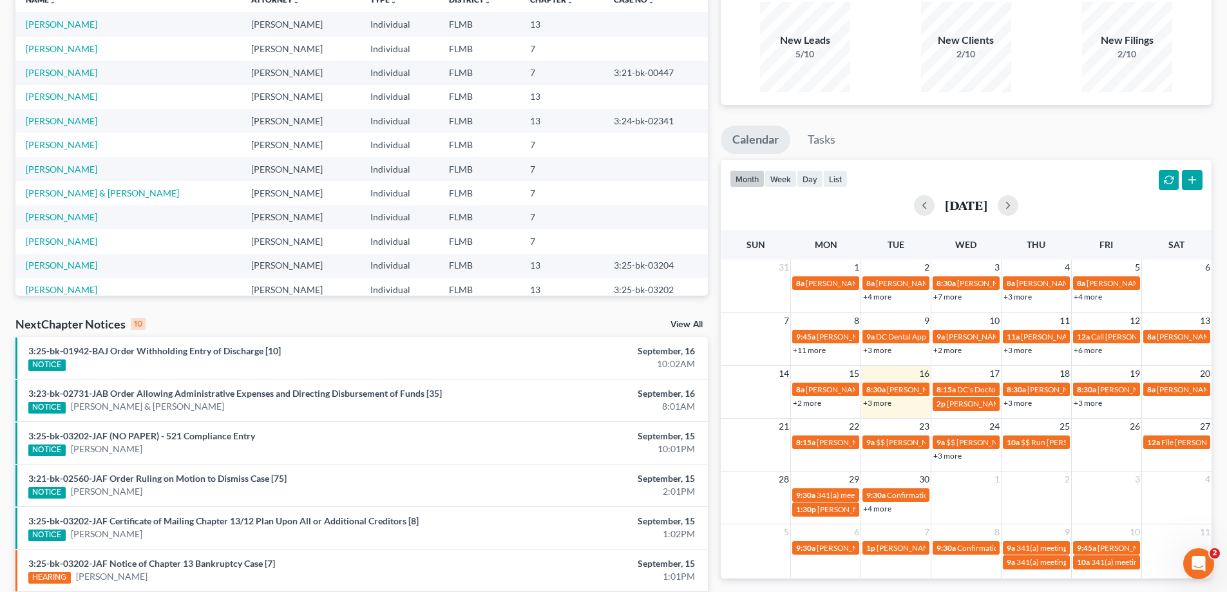
scroll to position [129, 0]
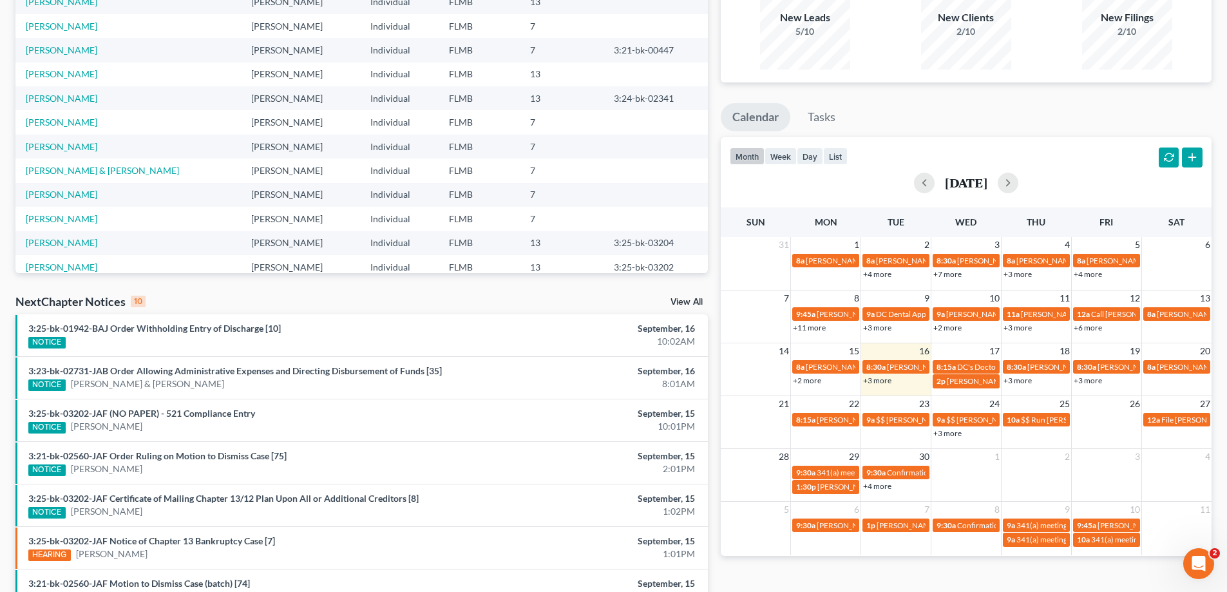
click at [884, 383] on link "+3 more" at bounding box center [877, 380] width 28 height 10
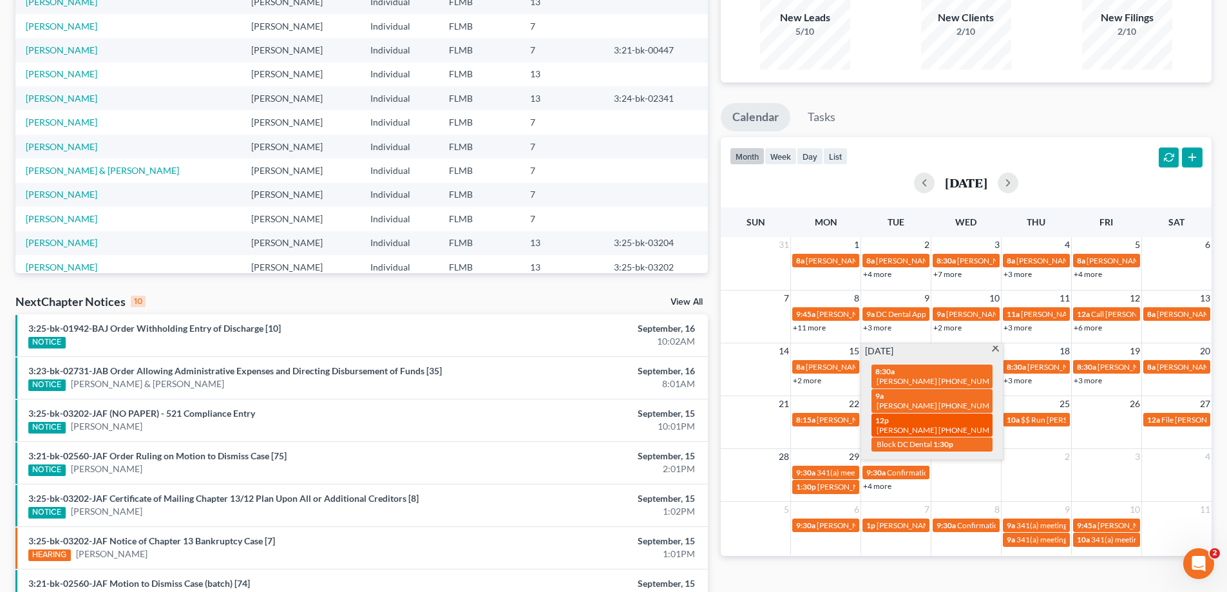
click at [974, 429] on span "[PERSON_NAME] [PHONE_NUMBER]" at bounding box center [941, 430] width 130 height 10
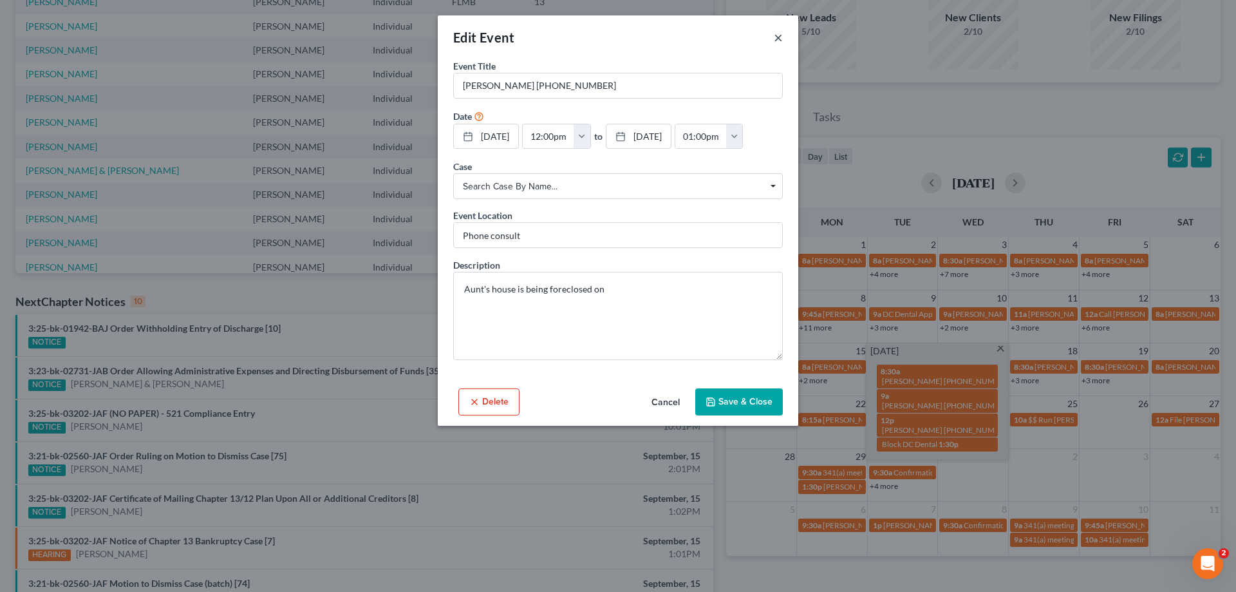
click at [781, 35] on button "×" at bounding box center [778, 37] width 9 height 15
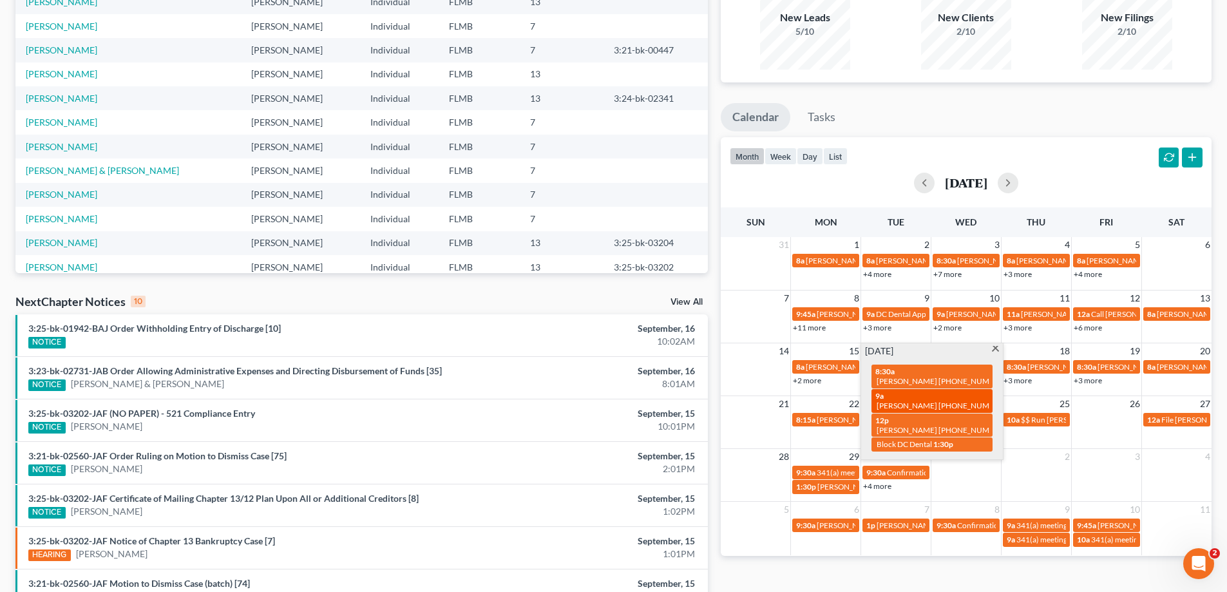
click at [910, 407] on span "[PERSON_NAME] [PHONE_NUMBER]" at bounding box center [941, 406] width 130 height 10
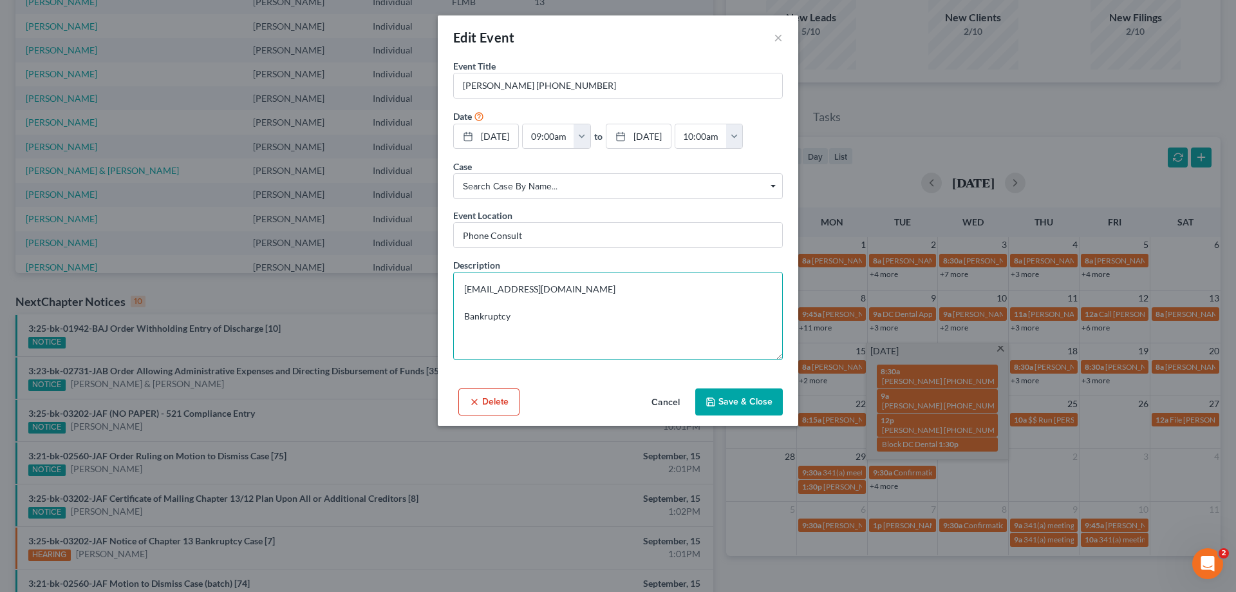
drag, startPoint x: 560, startPoint y: 285, endPoint x: 437, endPoint y: 281, distance: 123.1
click at [437, 281] on div "Edit Event × Event Title * Jonathan Perry (412) 926-6440 Date 9/16/2025 close D…" at bounding box center [618, 296] width 1236 height 592
click at [776, 37] on button "×" at bounding box center [778, 37] width 9 height 15
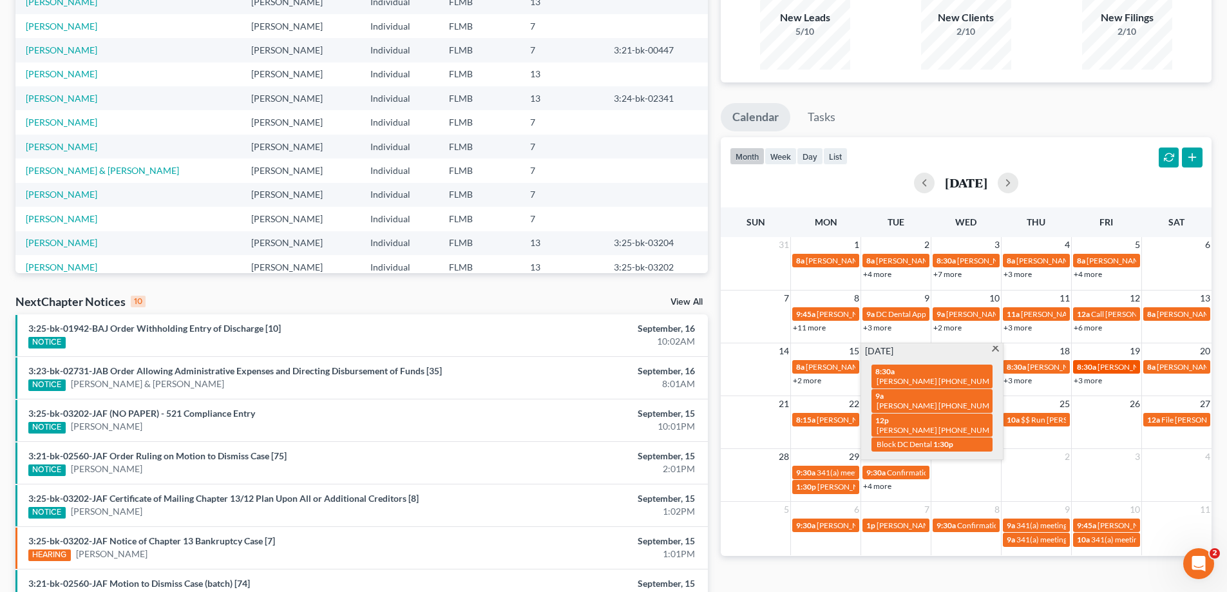
click at [1129, 368] on span "[PERSON_NAME] [PHONE_NUMBER]" at bounding box center [1162, 367] width 130 height 10
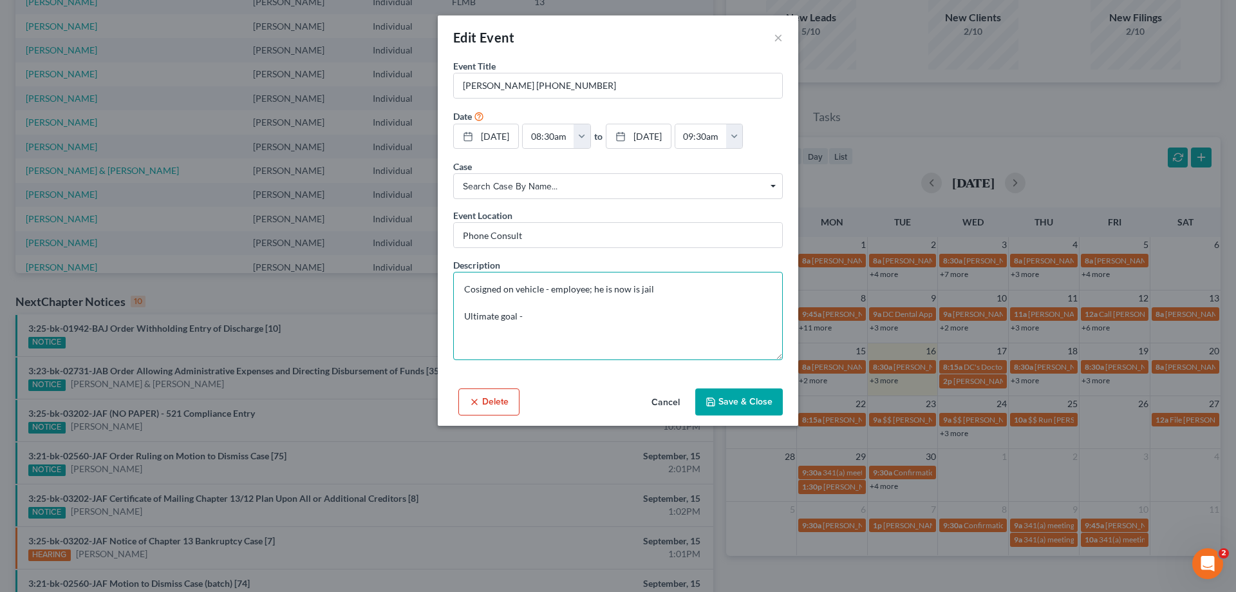
drag, startPoint x: 649, startPoint y: 322, endPoint x: 548, endPoint y: 287, distance: 107.1
click at [548, 287] on textarea "Cosigned on vehicle - employee; he is now is jail Ultimate goal -" at bounding box center [618, 316] width 330 height 88
drag, startPoint x: 677, startPoint y: 287, endPoint x: 536, endPoint y: 327, distance: 147.0
click at [536, 327] on textarea "Cosigned on vehicle - employee; he is now is jail Ultimate goal -" at bounding box center [618, 316] width 330 height 88
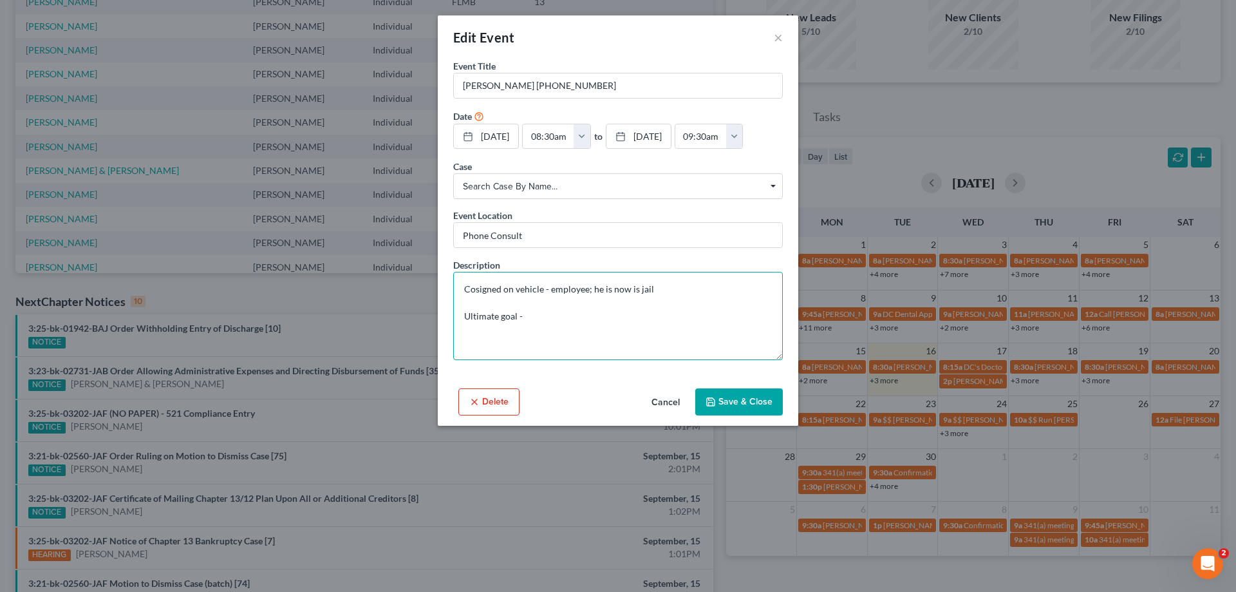
click at [536, 327] on textarea "Cosigned on vehicle - employee; he is now is jail Ultimate goal -" at bounding box center [618, 316] width 330 height 88
click at [554, 320] on textarea "Cosigned on vehicle - employee; he is now is jail Ultimate goal -" at bounding box center [618, 316] width 330 height 88
drag, startPoint x: 574, startPoint y: 323, endPoint x: 455, endPoint y: 283, distance: 125.0
click at [455, 283] on textarea "Cosigned on vehicle - employee; he is now is jail Ultimate goal -" at bounding box center [618, 316] width 330 height 88
click at [565, 310] on textarea "Cosigned on vehicle - employee; he is now is jail Ultimate goal -" at bounding box center [618, 316] width 330 height 88
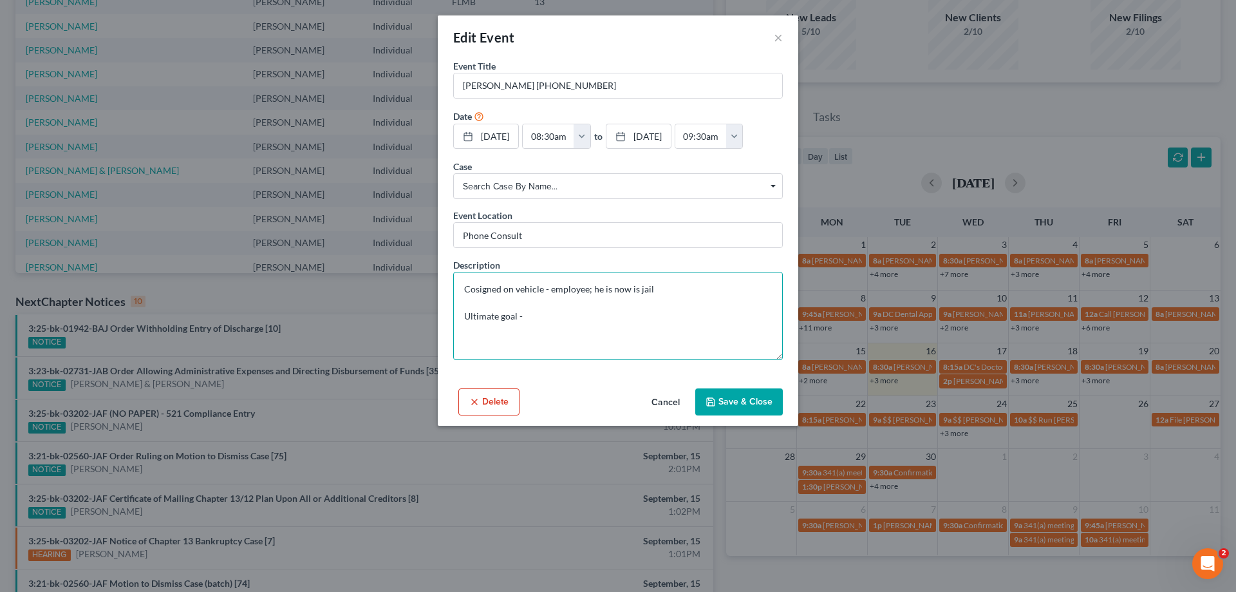
drag, startPoint x: 574, startPoint y: 319, endPoint x: 460, endPoint y: 291, distance: 117.5
click at [460, 291] on textarea "Cosigned on vehicle - employee; he is now is jail Ultimate goal -" at bounding box center [618, 316] width 330 height 88
click at [539, 306] on textarea "Cosigned on vehicle - employee; he is now is jail Ultimate goal -" at bounding box center [618, 316] width 330 height 88
drag, startPoint x: 554, startPoint y: 321, endPoint x: 439, endPoint y: 276, distance: 123.2
click at [439, 276] on div "Event Title * Mike Wooden 847-445-6448 Date 9/19/2025 close Date 9/19/2025 Time…" at bounding box center [618, 221] width 361 height 324
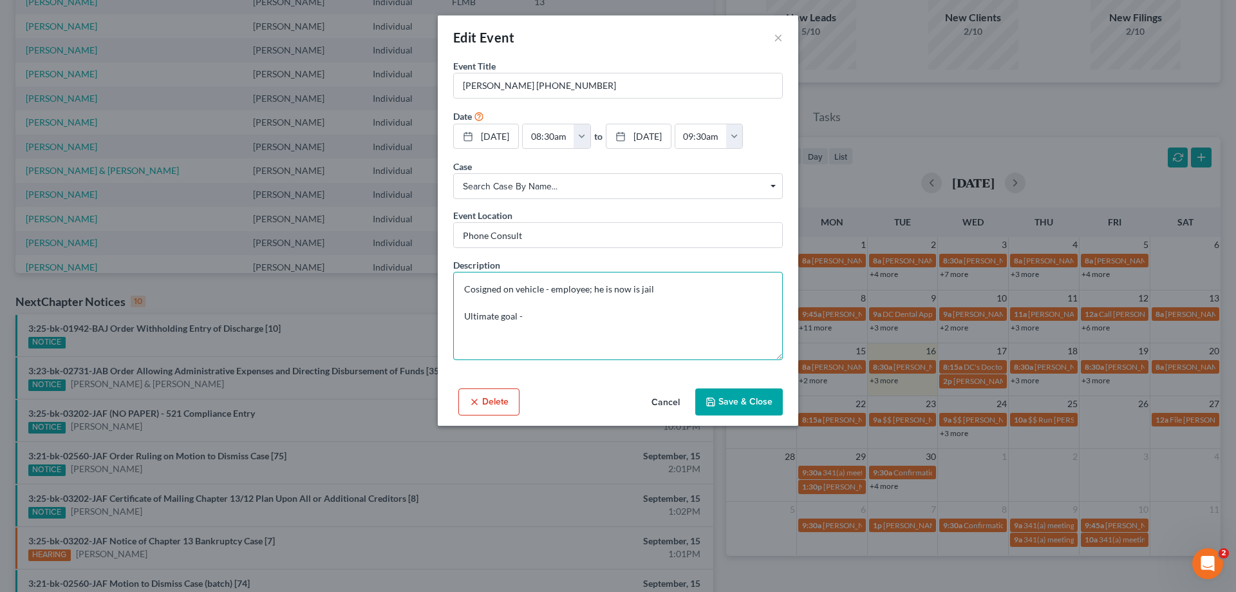
click at [559, 299] on textarea "Cosigned on vehicle - employee; he is now is jail Ultimate goal -" at bounding box center [618, 316] width 330 height 88
drag, startPoint x: 576, startPoint y: 324, endPoint x: 420, endPoint y: 272, distance: 164.1
click at [420, 272] on div "Edit Event × Event Title * Mike Wooden 847-445-6448 Date 9/19/2025 close Date 9…" at bounding box center [618, 296] width 1236 height 592
click at [777, 38] on button "×" at bounding box center [778, 37] width 9 height 15
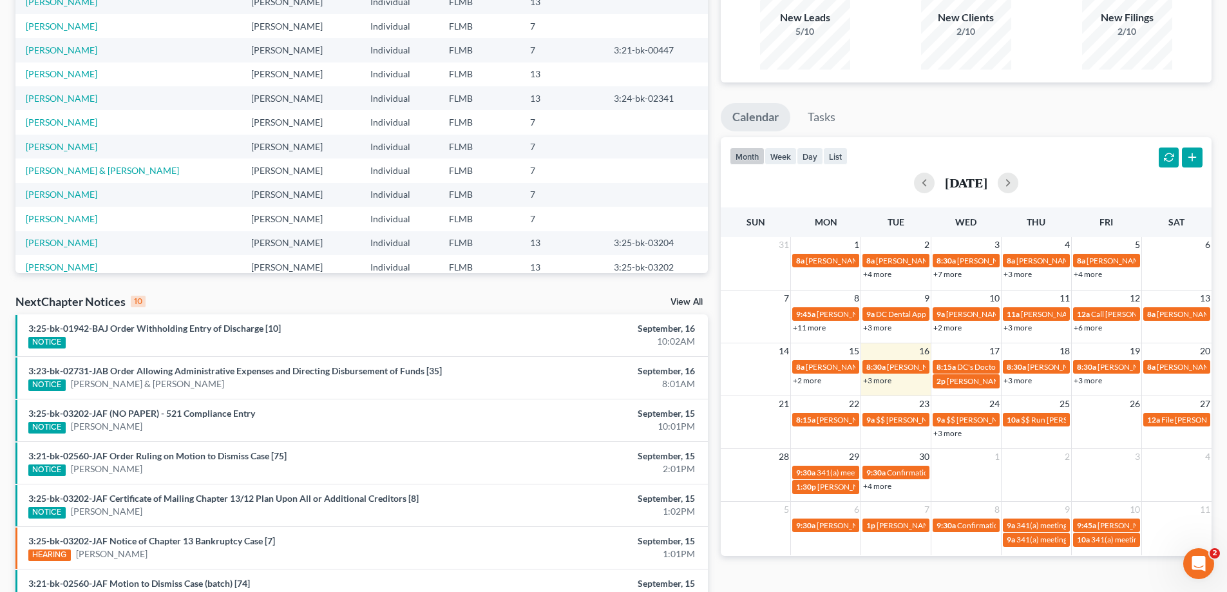
click at [1085, 384] on link "+3 more" at bounding box center [1088, 380] width 28 height 10
click at [1087, 137] on div "month week day list September 2025" at bounding box center [966, 168] width 504 height 62
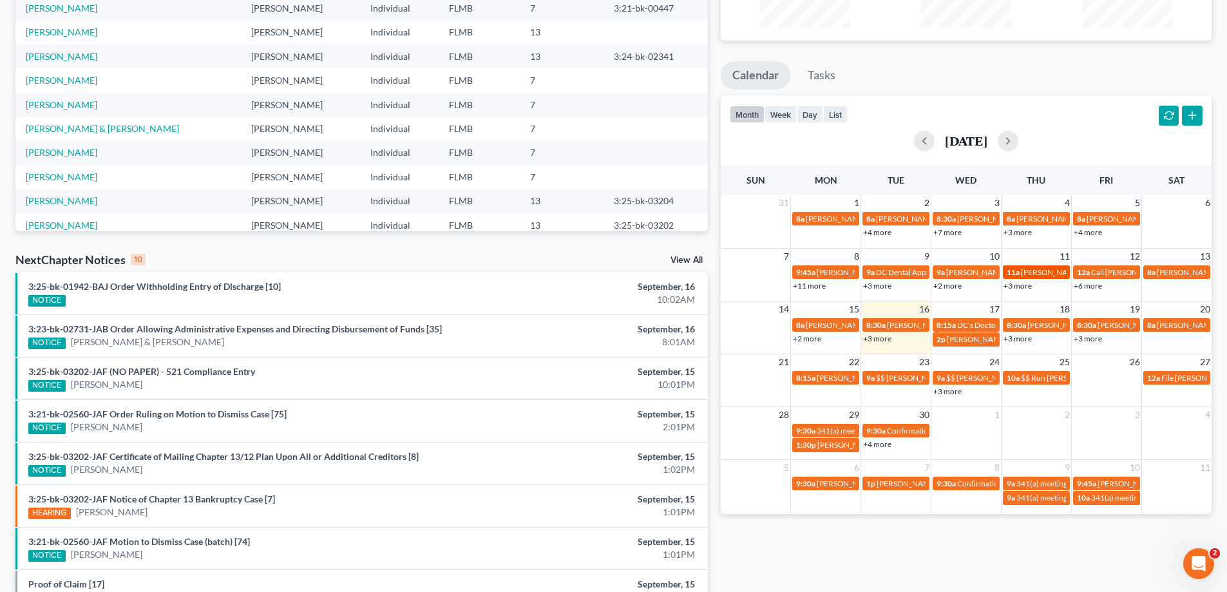
scroll to position [193, 0]
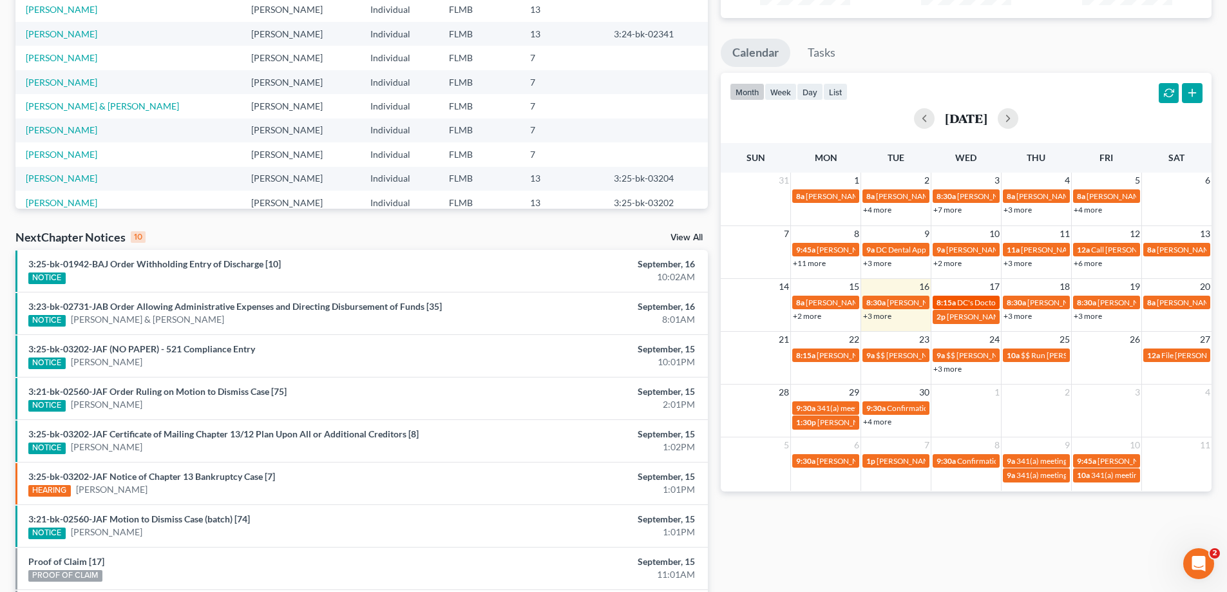
click at [958, 302] on span "DC's Doctors Appt - Annual Physical" at bounding box center [1018, 303] width 122 height 10
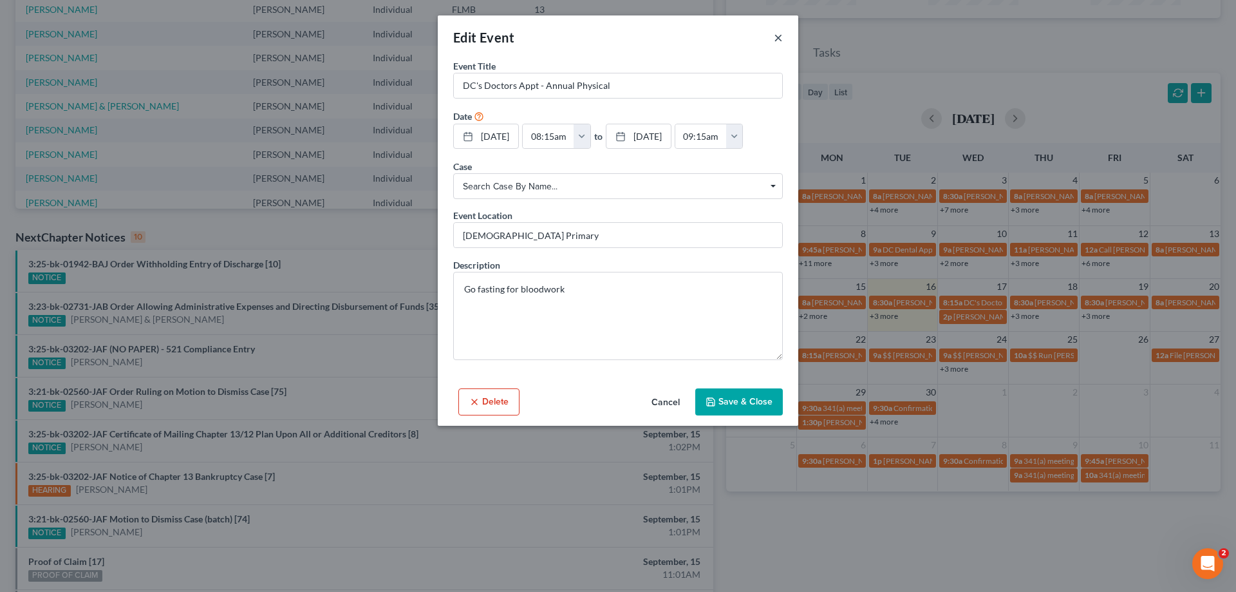
click at [779, 37] on button "×" at bounding box center [778, 37] width 9 height 15
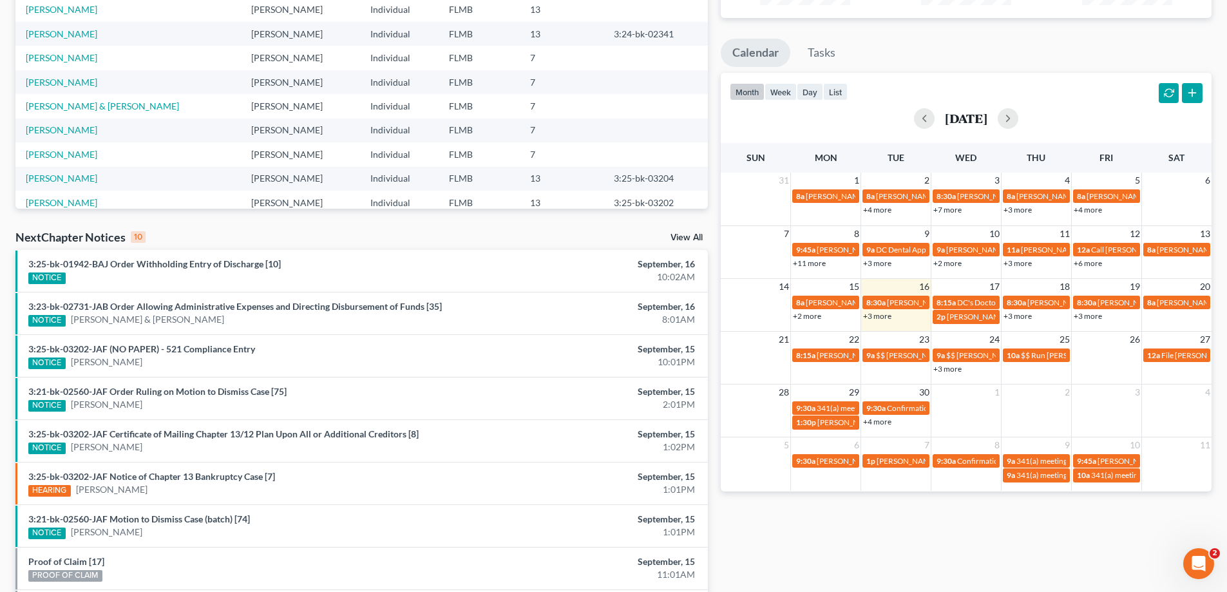
click at [1018, 319] on link "+3 more" at bounding box center [1017, 316] width 28 height 10
click at [1115, 81] on div "month week day list September 2025" at bounding box center [966, 104] width 504 height 62
click at [886, 319] on link "+3 more" at bounding box center [877, 316] width 28 height 10
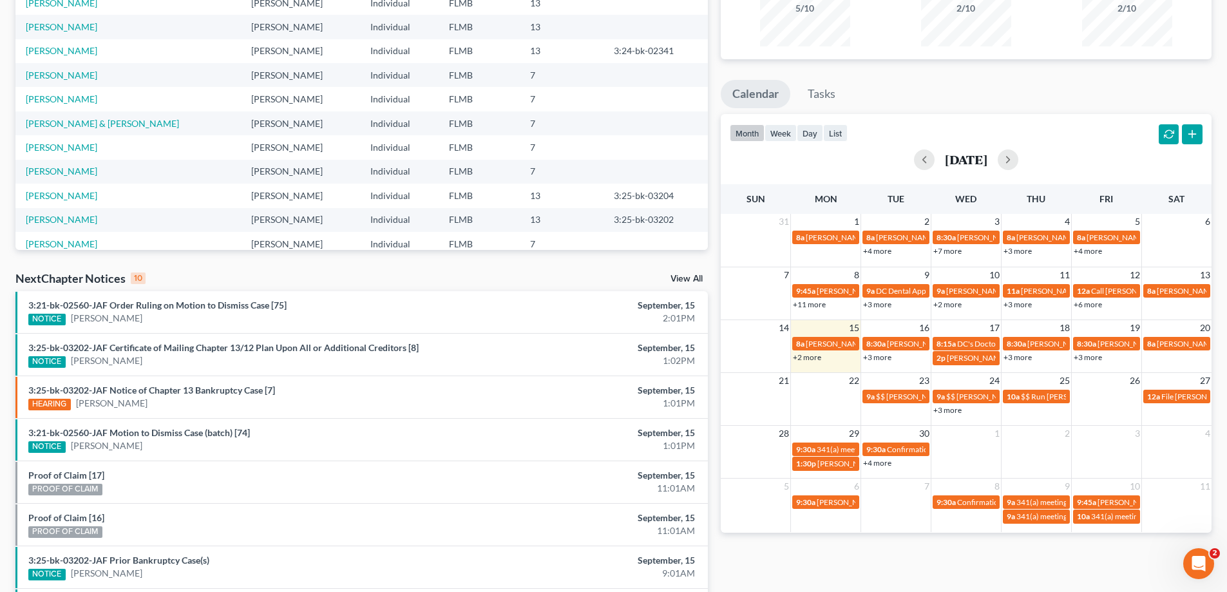
click at [1001, 573] on div "Monthly Progress Bankruptcy Bankruptcy [DATE] [DATE] [DATE] [DATE] [DATE] [DATE…" at bounding box center [966, 326] width 504 height 820
click at [1090, 357] on link "+3 more" at bounding box center [1088, 357] width 28 height 10
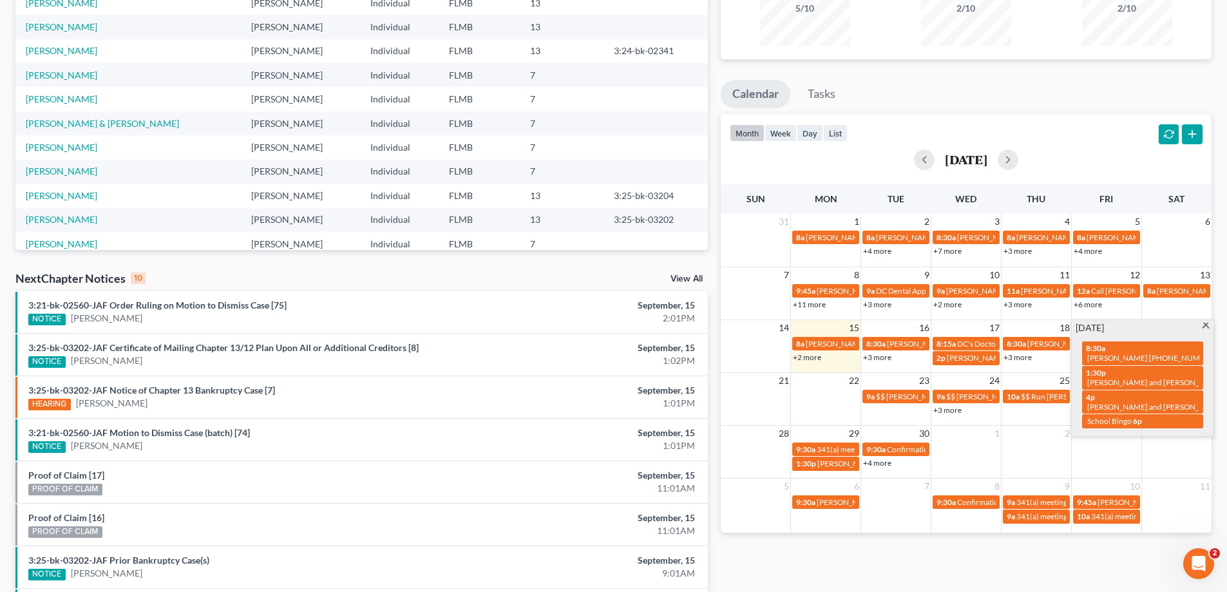
click at [1020, 357] on link "+3 more" at bounding box center [1017, 357] width 28 height 10
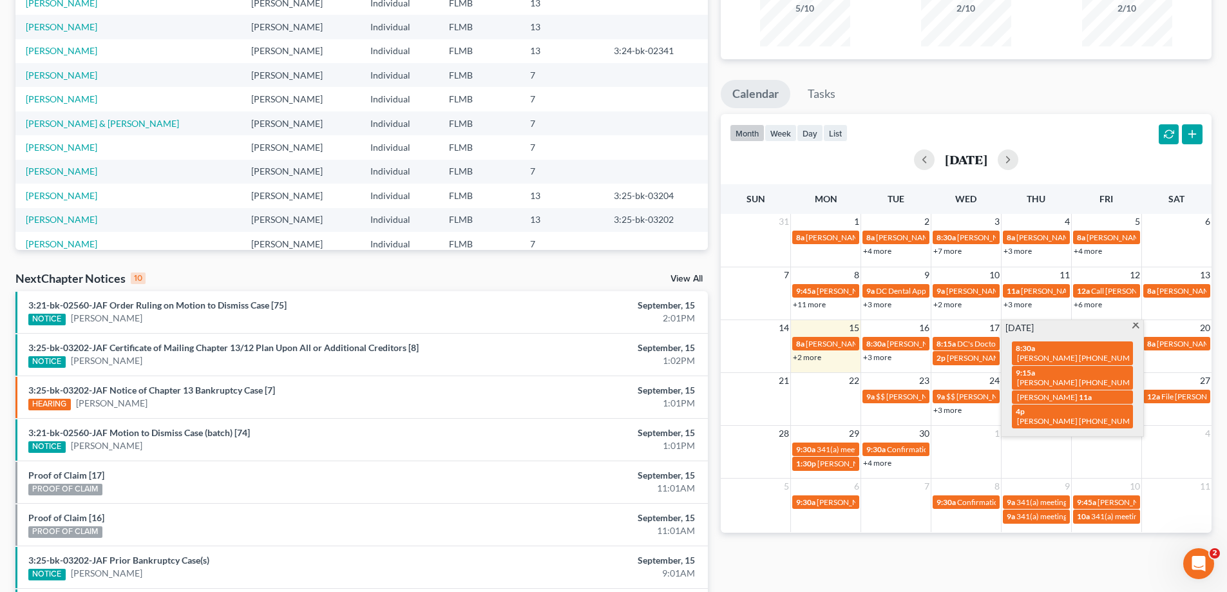
click at [925, 77] on div "Monthly Progress Bankruptcy Bankruptcy [DATE] [DATE] [DATE] [DATE] [DATE] [DATE…" at bounding box center [966, 326] width 504 height 820
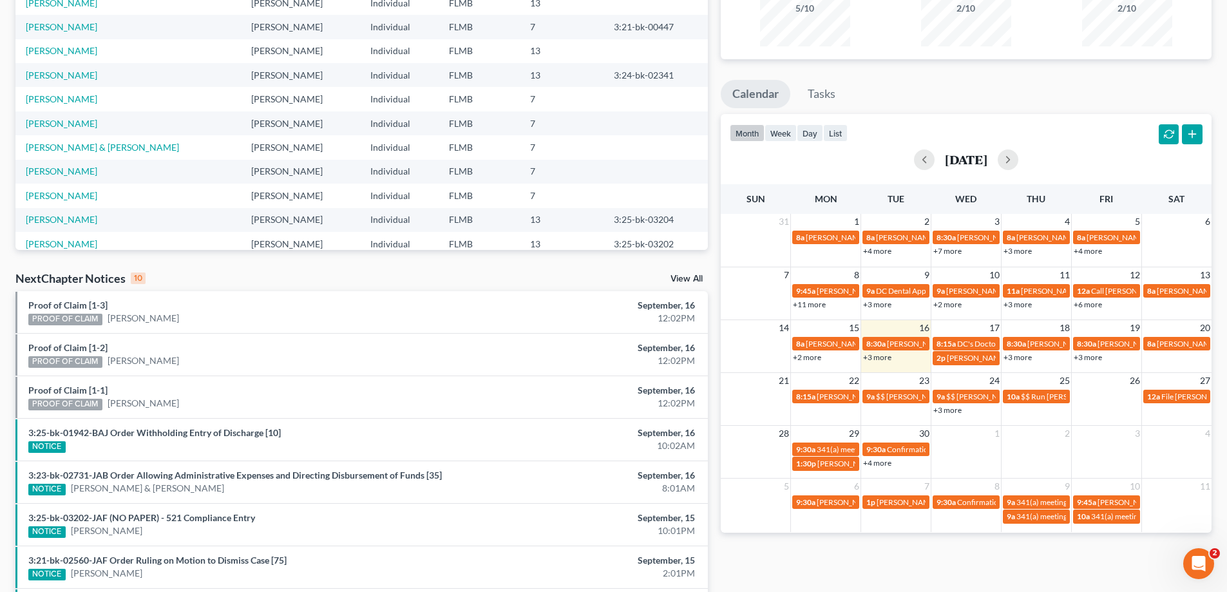
click at [1016, 357] on link "+3 more" at bounding box center [1017, 357] width 28 height 10
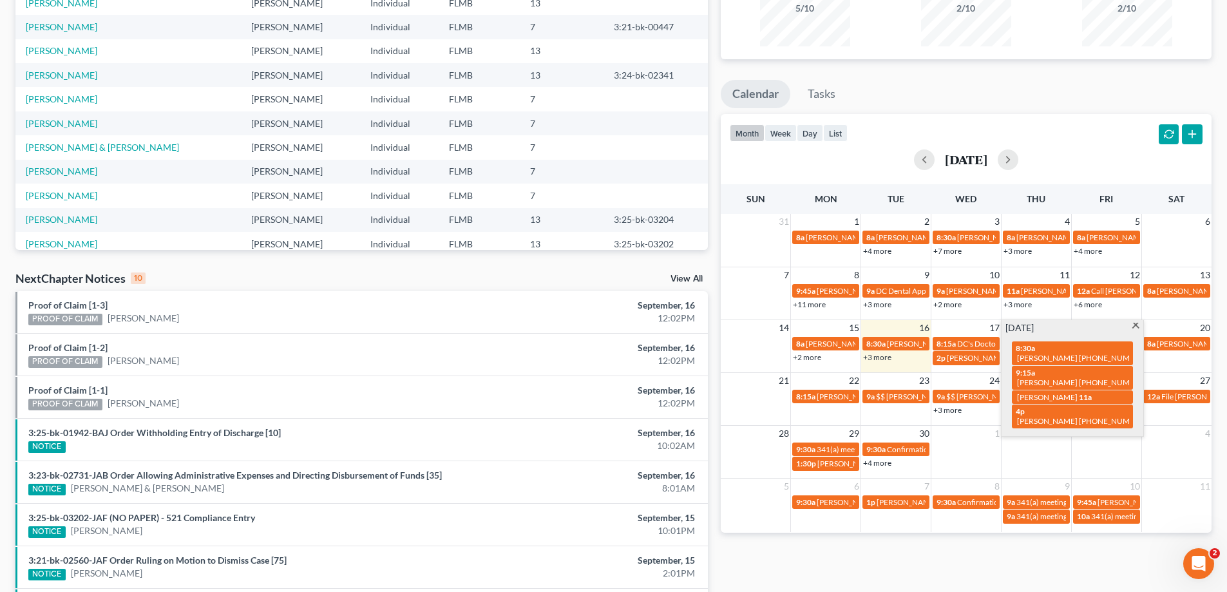
click at [975, 553] on div "Monthly Progress Bankruptcy Bankruptcy September 2025 August 2025 July 2025 Jun…" at bounding box center [966, 326] width 504 height 820
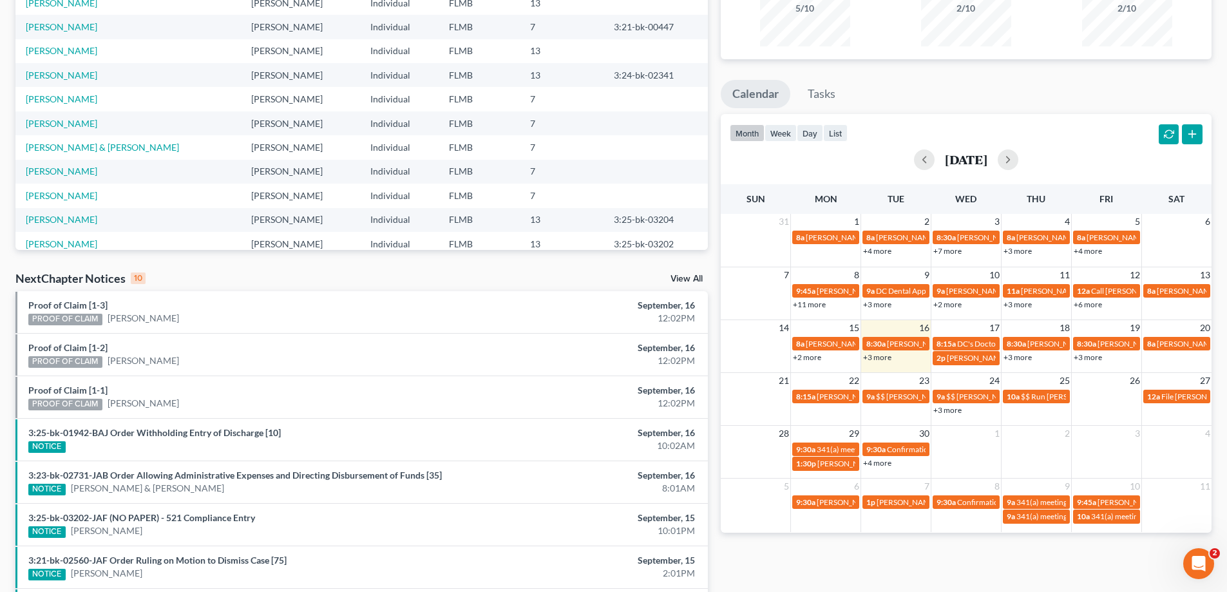
click at [1088, 357] on link "+3 more" at bounding box center [1088, 357] width 28 height 10
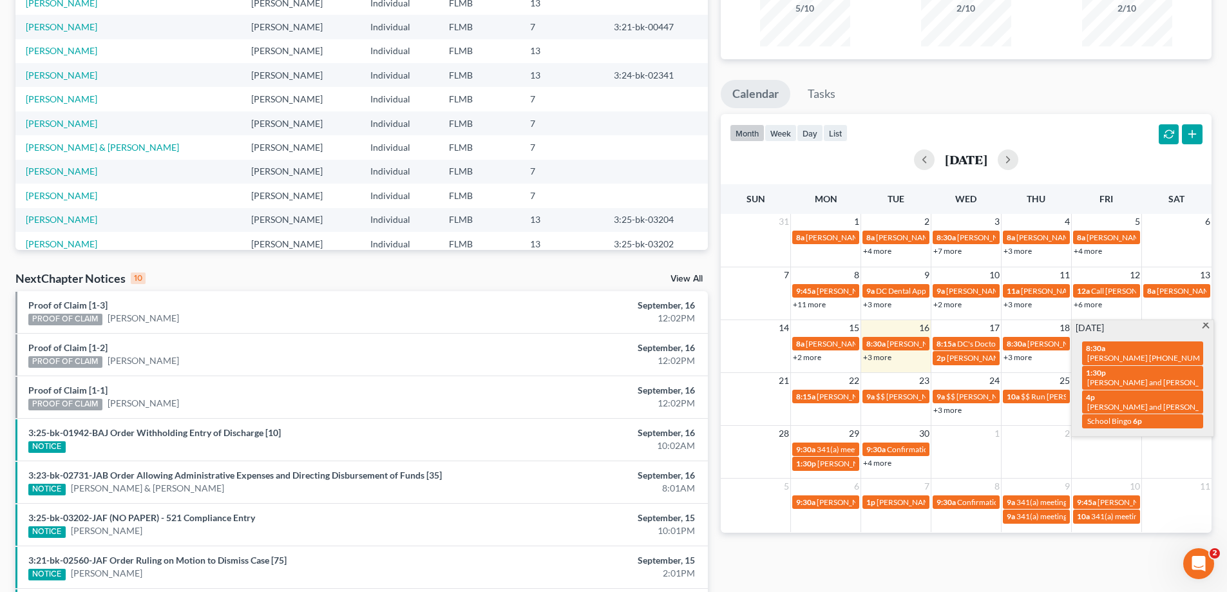
click at [1022, 88] on ul "Calendar Tasks" at bounding box center [966, 97] width 491 height 34
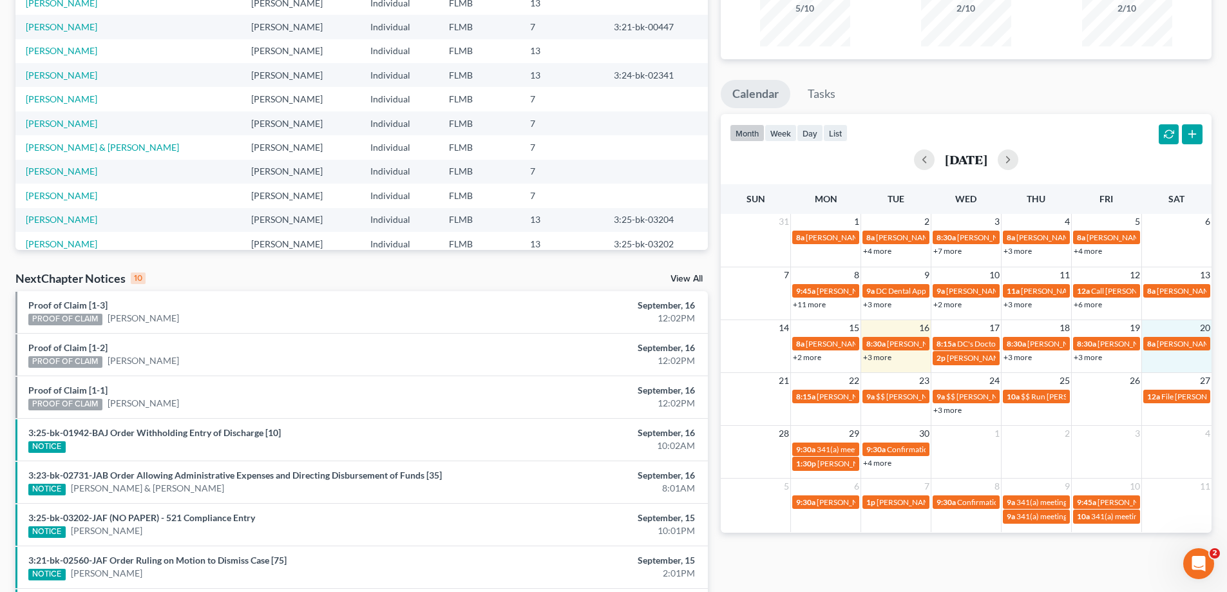
click at [1179, 358] on td "8a Ryan Moore" at bounding box center [1176, 351] width 70 height 30
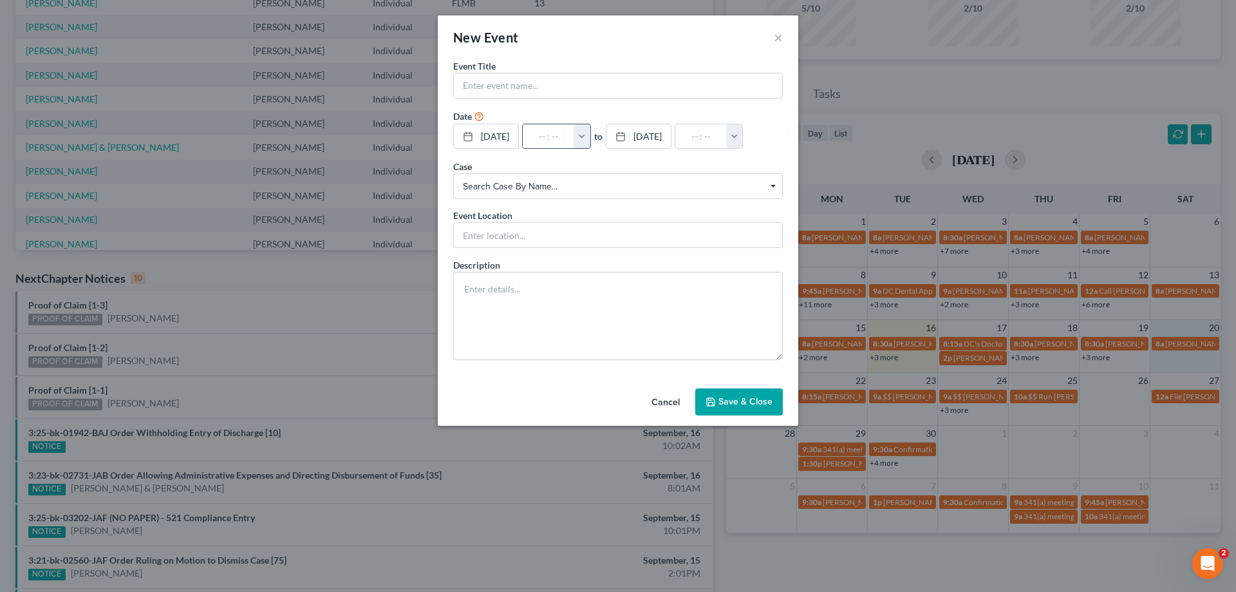
click at [591, 135] on button "button" at bounding box center [582, 136] width 17 height 24
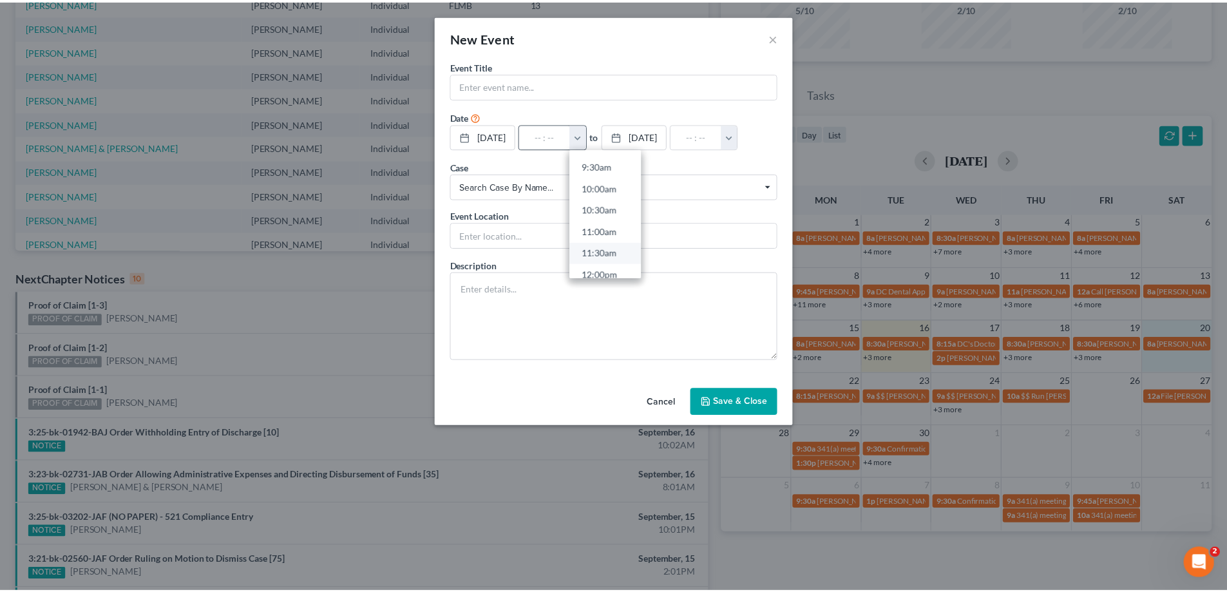
scroll to position [386, 0]
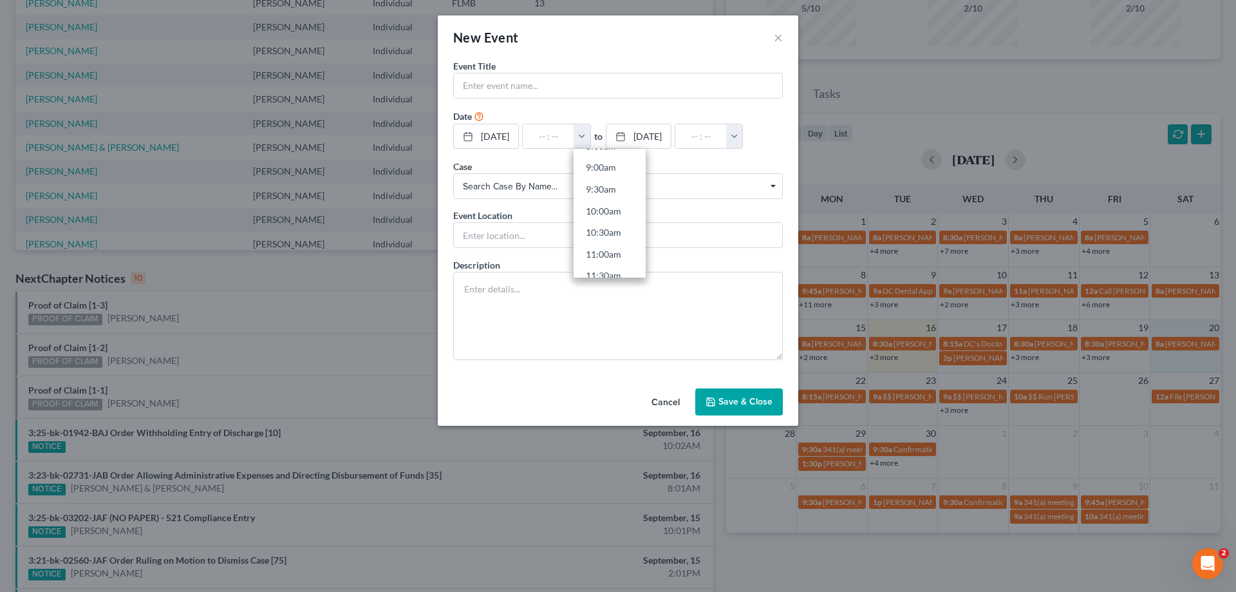
click at [618, 166] on link "9:00am" at bounding box center [610, 167] width 72 height 22
type input "9:00am"
type input "10:00am"
click at [566, 137] on input "9:00am" at bounding box center [549, 136] width 52 height 24
type input "9:0am"
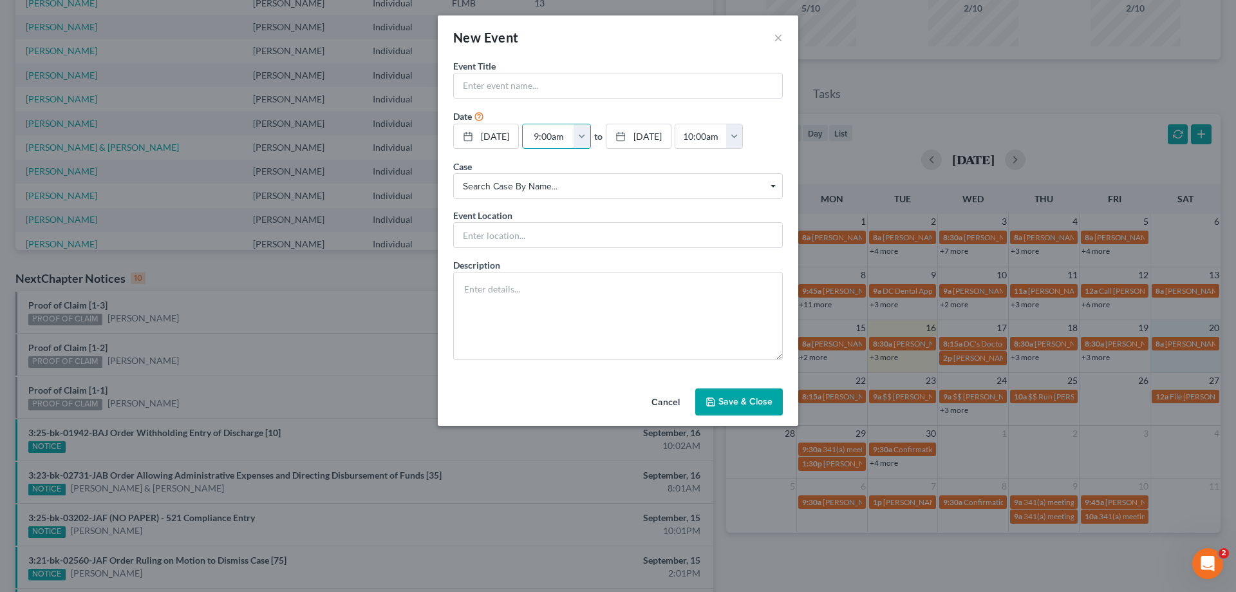
type input "01:00am"
type input "9:am"
type input "10:00am"
type input "9:1am"
type input "01:00am"
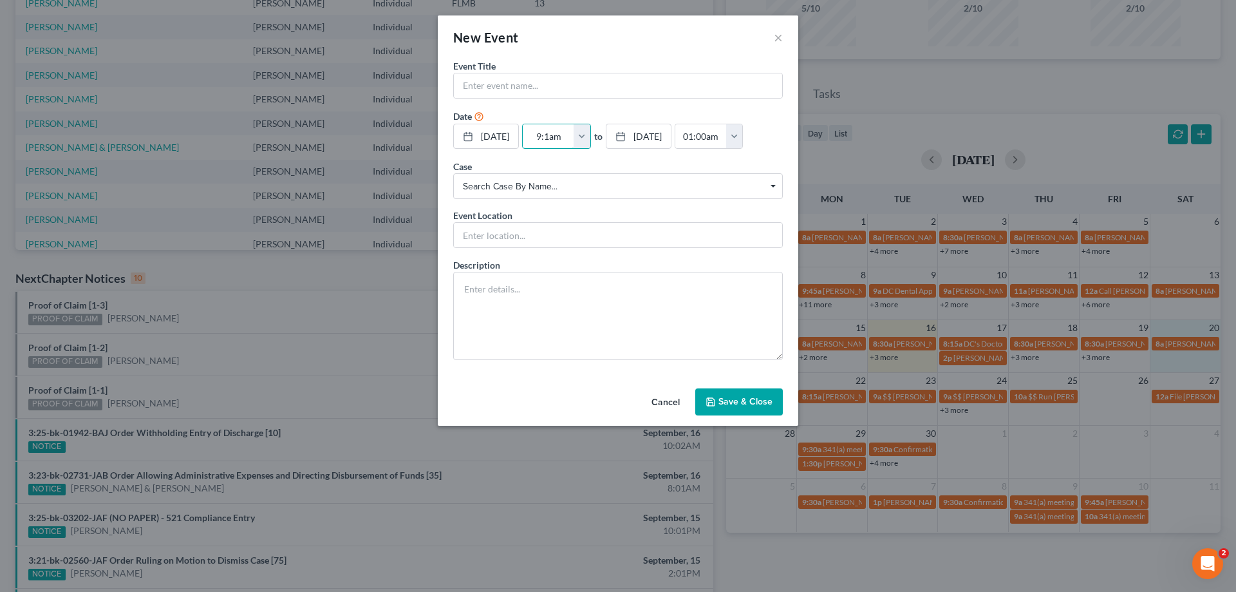
type input "9:15am"
type input "10:15am"
type input "9:15am"
click at [663, 82] on input "text" at bounding box center [618, 85] width 328 height 24
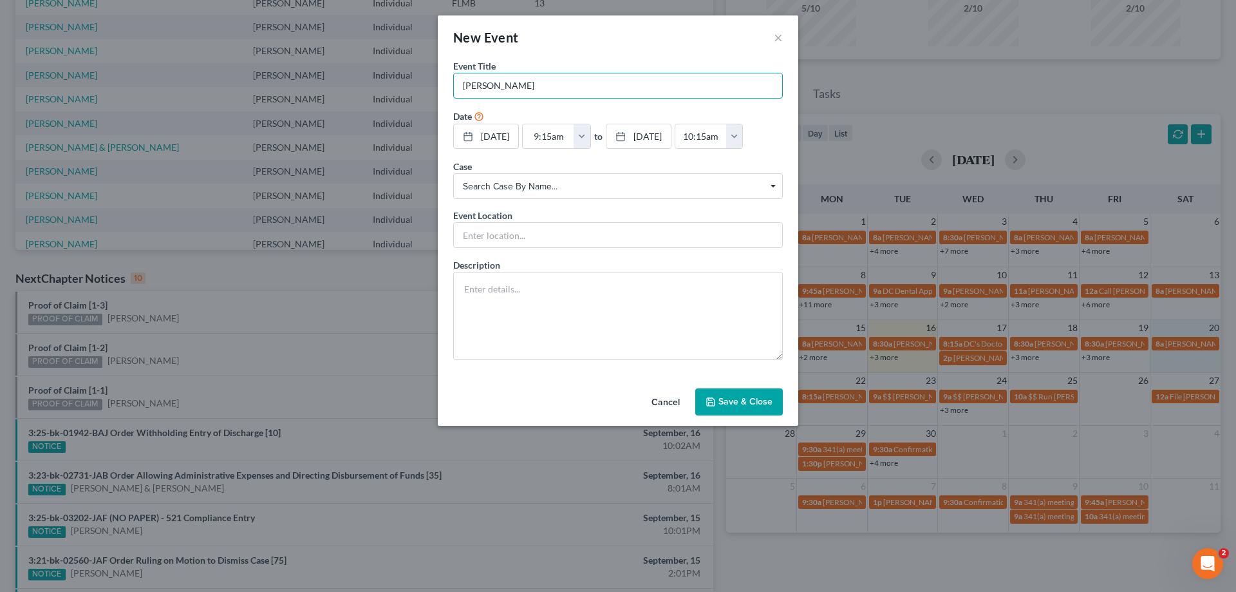
type input "[PERSON_NAME]"
click at [743, 401] on button "Save & Close" at bounding box center [740, 401] width 88 height 27
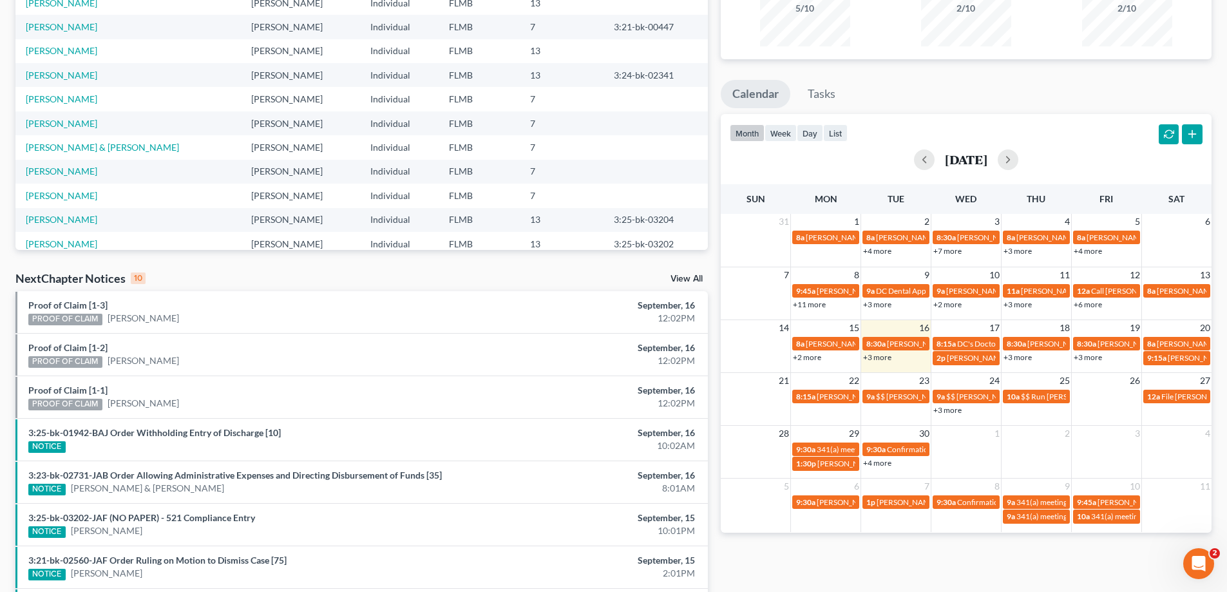
click at [888, 74] on div "Monthly Progress Bankruptcy Bankruptcy September 2025 August 2025 July 2025 Jun…" at bounding box center [966, 326] width 504 height 820
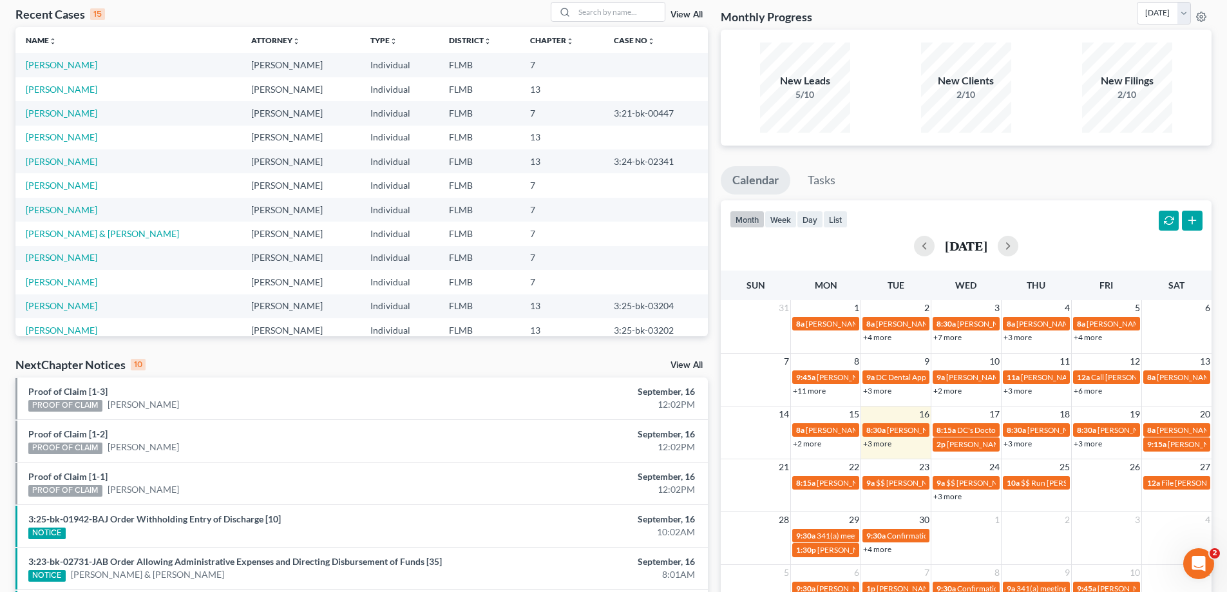
scroll to position [0, 0]
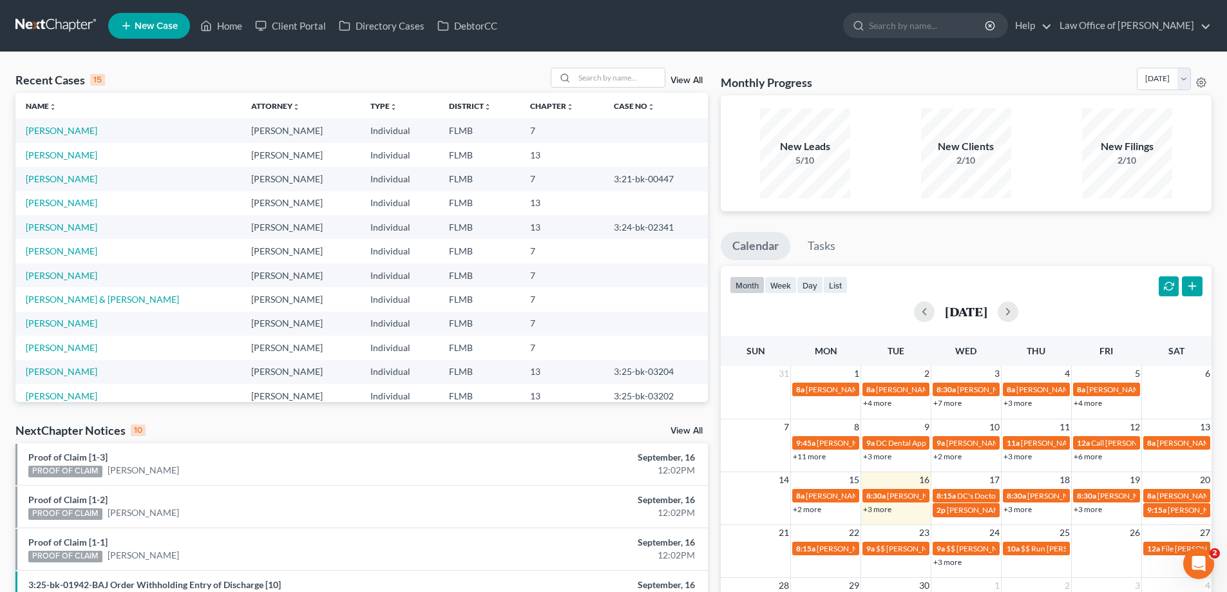
click at [299, 73] on div "Recent Cases 15 View All" at bounding box center [361, 80] width 692 height 25
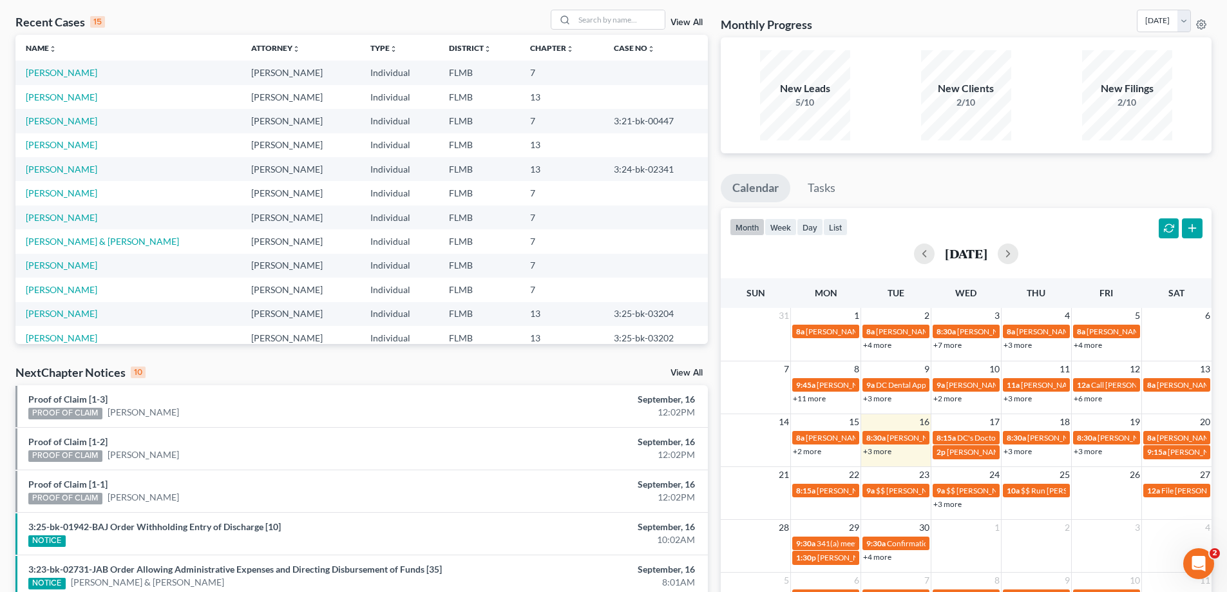
scroll to position [335, 0]
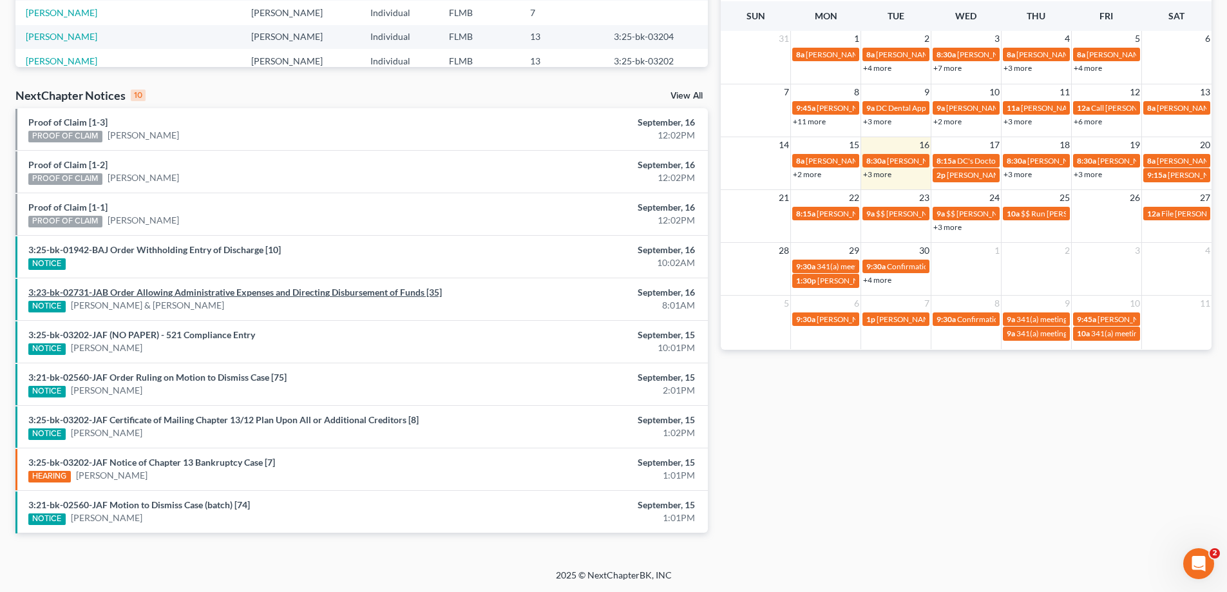
click at [263, 290] on link "3:23-bk-02731-JAB Order Allowing Administrative Expenses and Directing Disburse…" at bounding box center [234, 292] width 413 height 11
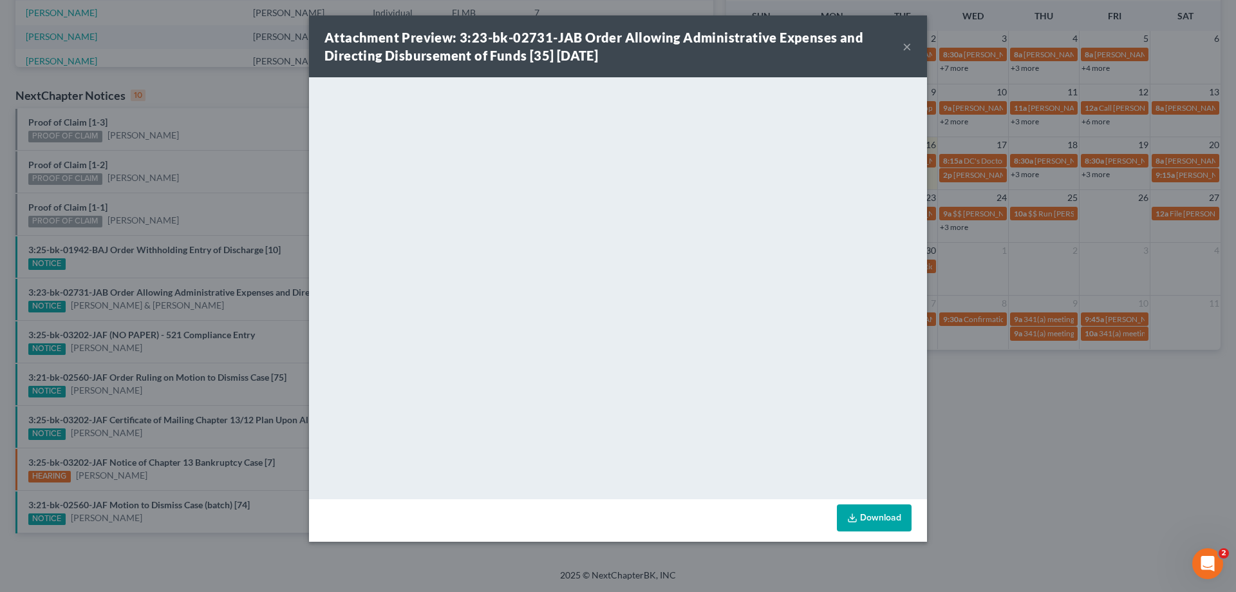
click at [906, 48] on button "×" at bounding box center [907, 46] width 9 height 15
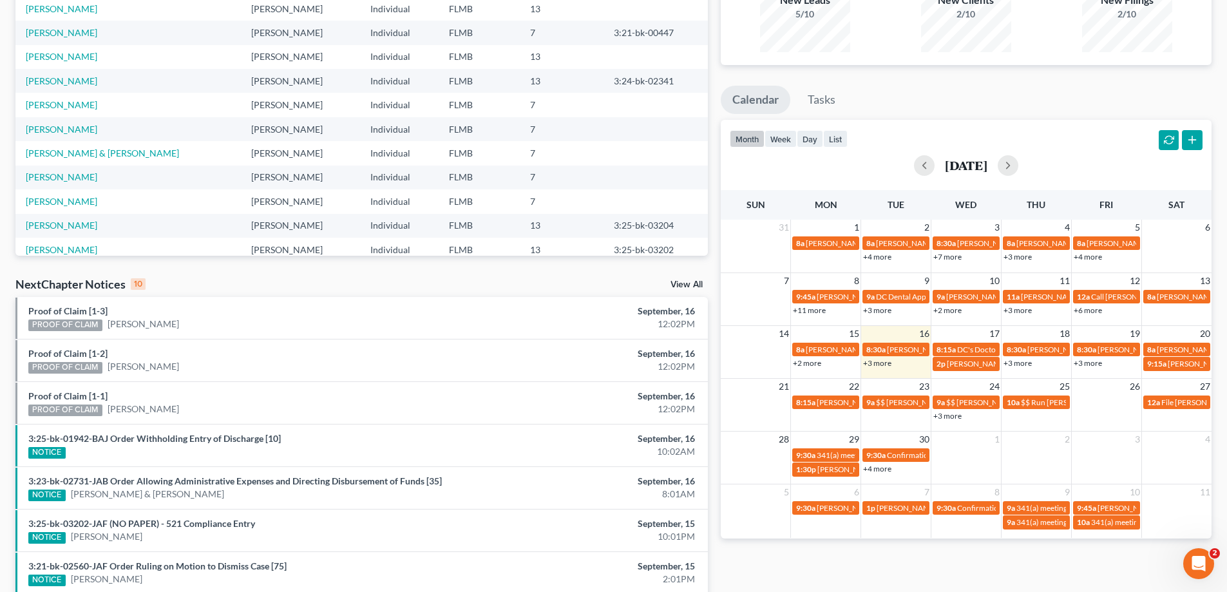
scroll to position [0, 0]
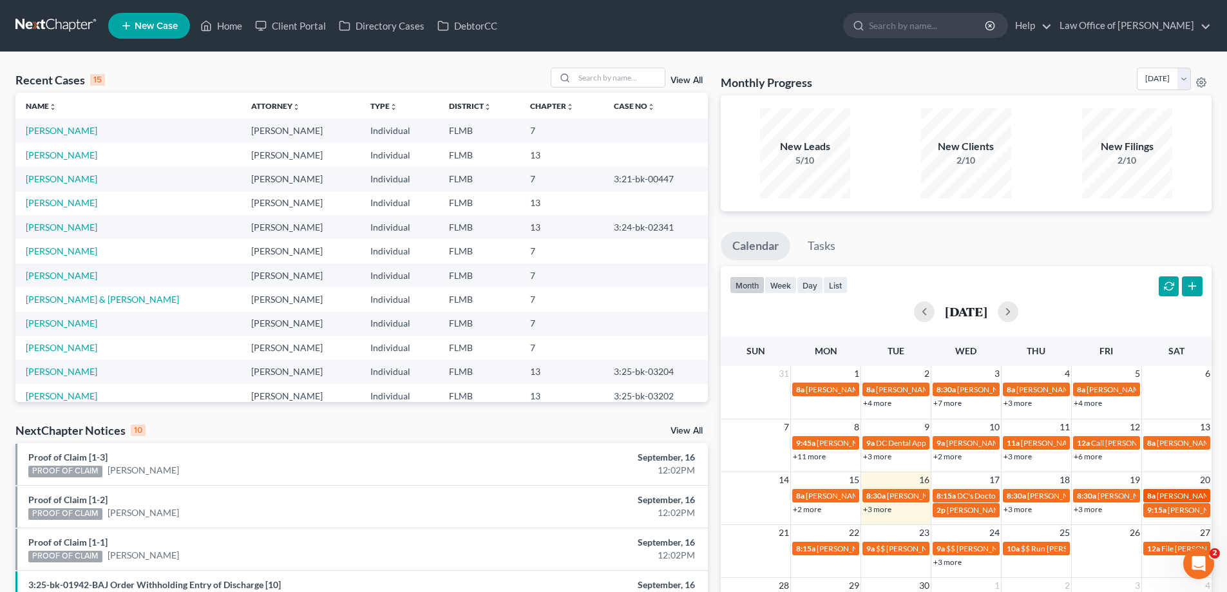
click at [1171, 497] on span "[PERSON_NAME]" at bounding box center [1187, 496] width 61 height 10
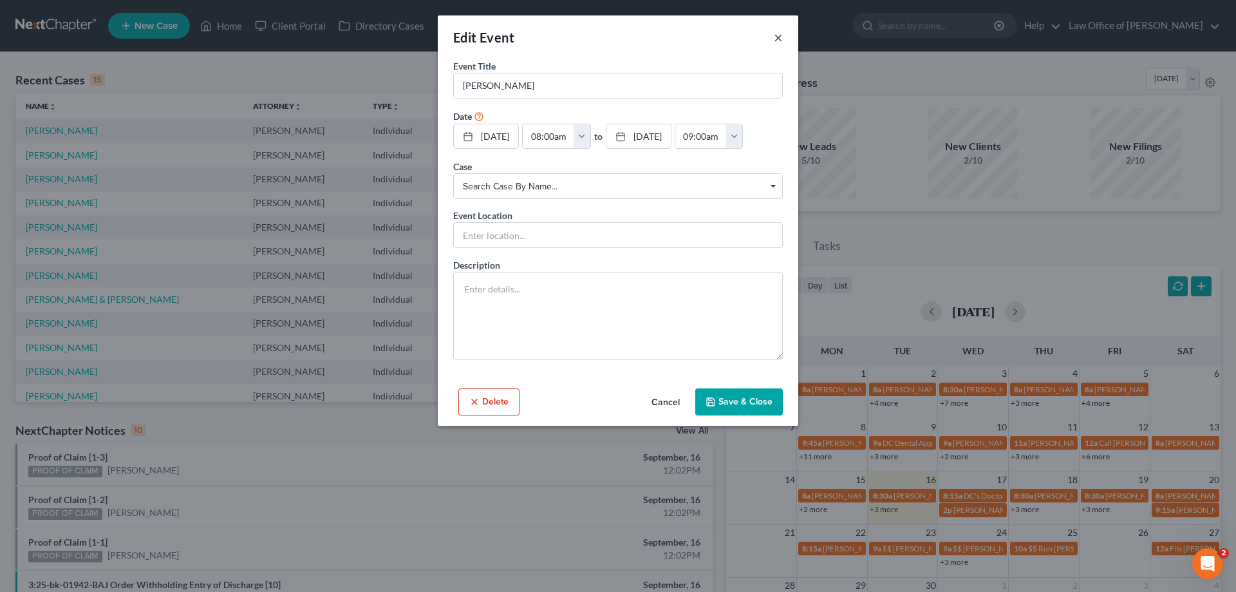
click at [778, 37] on button "×" at bounding box center [778, 37] width 9 height 15
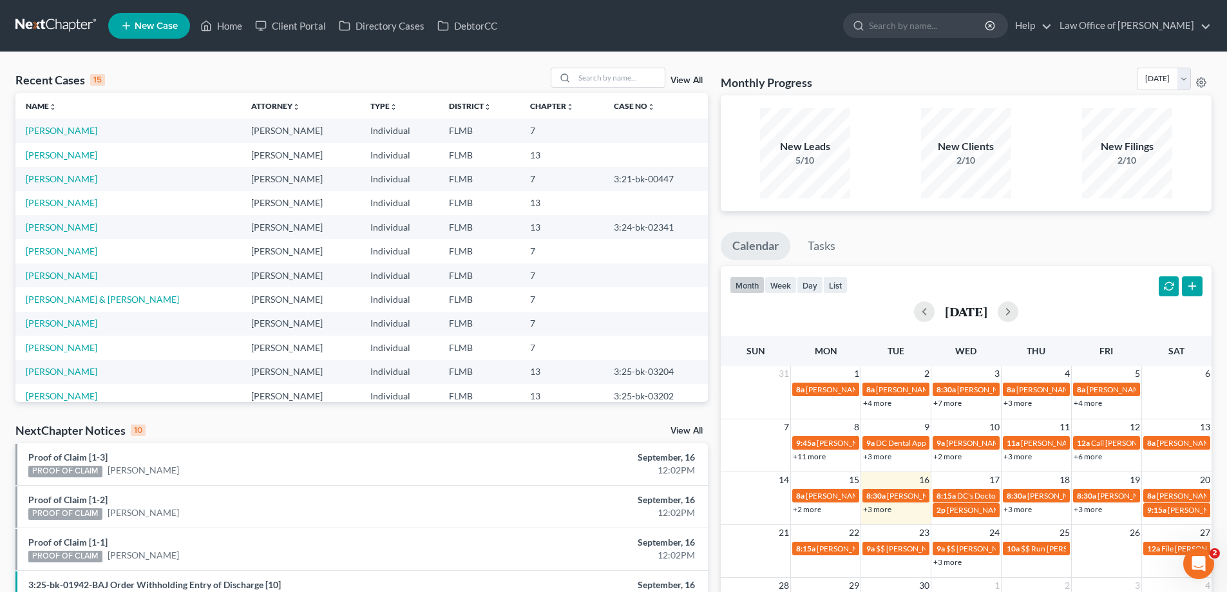
drag, startPoint x: 862, startPoint y: 73, endPoint x: 840, endPoint y: 77, distance: 22.9
click at [840, 77] on div "Monthly Progress Bankruptcy Bankruptcy September 2025 August 2025 July 2025 Jun…" at bounding box center [966, 82] width 491 height 28
click at [832, 79] on div "Monthly Progress Bankruptcy Bankruptcy September 2025 August 2025 July 2025 Jun…" at bounding box center [966, 82] width 491 height 28
drag, startPoint x: 840, startPoint y: 87, endPoint x: 768, endPoint y: 81, distance: 72.4
click at [768, 81] on div "Monthly Progress Bankruptcy Bankruptcy September 2025 August 2025 July 2025 Jun…" at bounding box center [966, 82] width 491 height 28
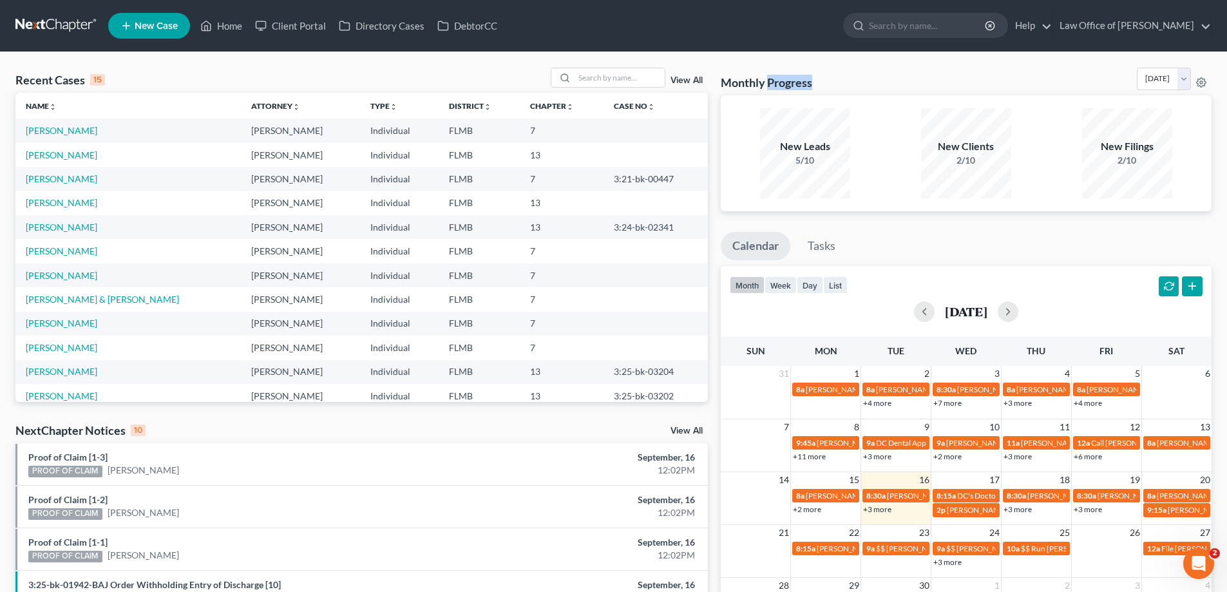
click at [768, 81] on h3 "Monthly Progress" at bounding box center [766, 82] width 91 height 15
drag, startPoint x: 768, startPoint y: 81, endPoint x: 848, endPoint y: 89, distance: 79.6
click at [848, 89] on div "Monthly Progress Bankruptcy Bankruptcy September 2025 August 2025 July 2025 Jun…" at bounding box center [966, 82] width 491 height 28
drag, startPoint x: 846, startPoint y: 86, endPoint x: 717, endPoint y: 88, distance: 128.2
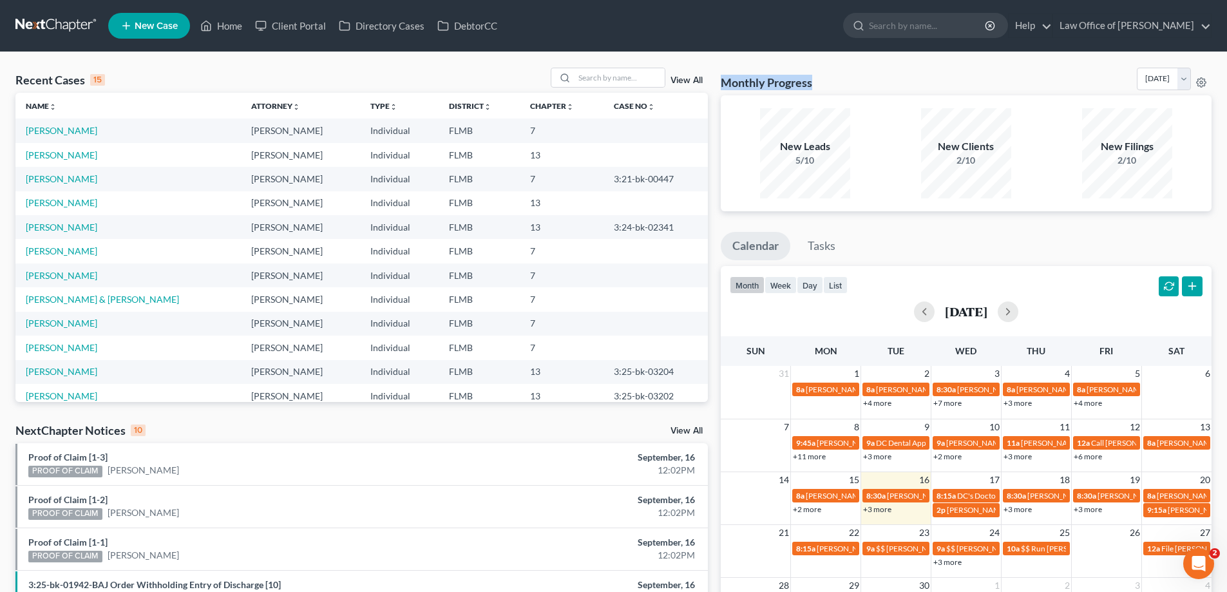
click at [717, 88] on div "Monthly Progress Bankruptcy Bankruptcy September 2025 August 2025 July 2025 Jun…" at bounding box center [966, 478] width 504 height 820
click at [730, 70] on div "Monthly Progress Bankruptcy Bankruptcy September 2025 August 2025 July 2025 Jun…" at bounding box center [966, 82] width 491 height 28
click at [390, 73] on div "Recent Cases 15 View All" at bounding box center [361, 80] width 692 height 25
drag, startPoint x: 209, startPoint y: 76, endPoint x: 14, endPoint y: 82, distance: 195.2
click at [14, 82] on div "Recent Cases 15 View All Name unfold_more expand_more expand_less Attorney unfo…" at bounding box center [361, 478] width 705 height 820
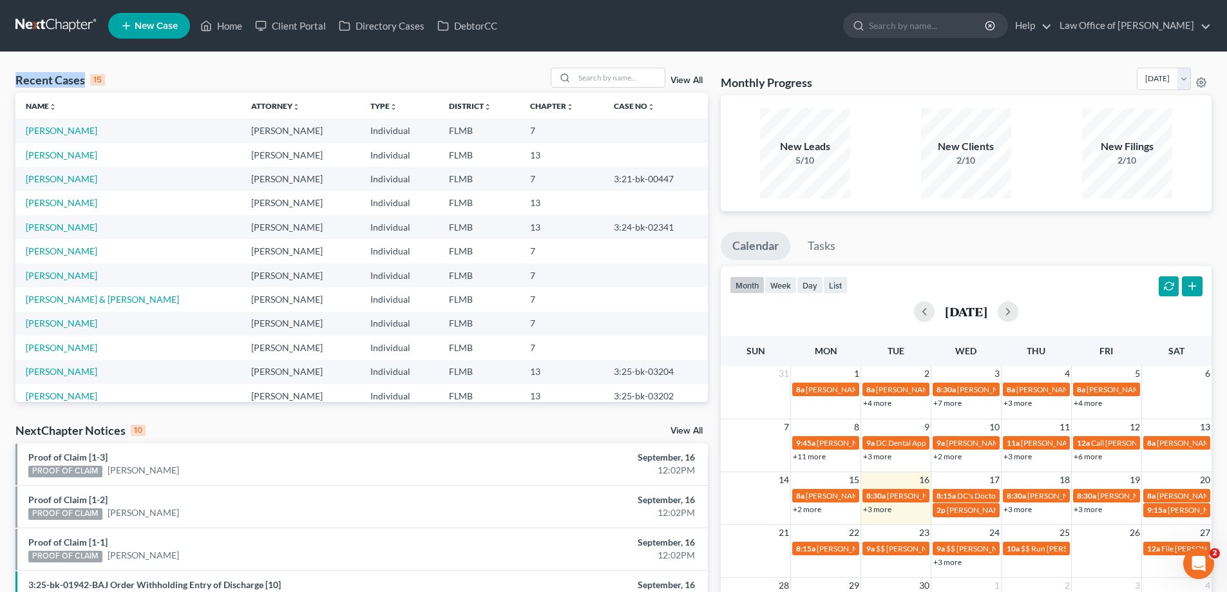
click at [14, 81] on div "Recent Cases 15 View All Name unfold_more expand_more expand_less Attorney unfo…" at bounding box center [361, 478] width 705 height 820
drag, startPoint x: 15, startPoint y: 80, endPoint x: 89, endPoint y: 82, distance: 74.1
click at [89, 82] on div "Recent Cases 15 View All Name unfold_more expand_more expand_less Attorney unfo…" at bounding box center [361, 478] width 705 height 820
click at [171, 70] on div "Recent Cases 15 View All" at bounding box center [361, 80] width 692 height 25
drag, startPoint x: 871, startPoint y: 82, endPoint x: 726, endPoint y: 79, distance: 145.6
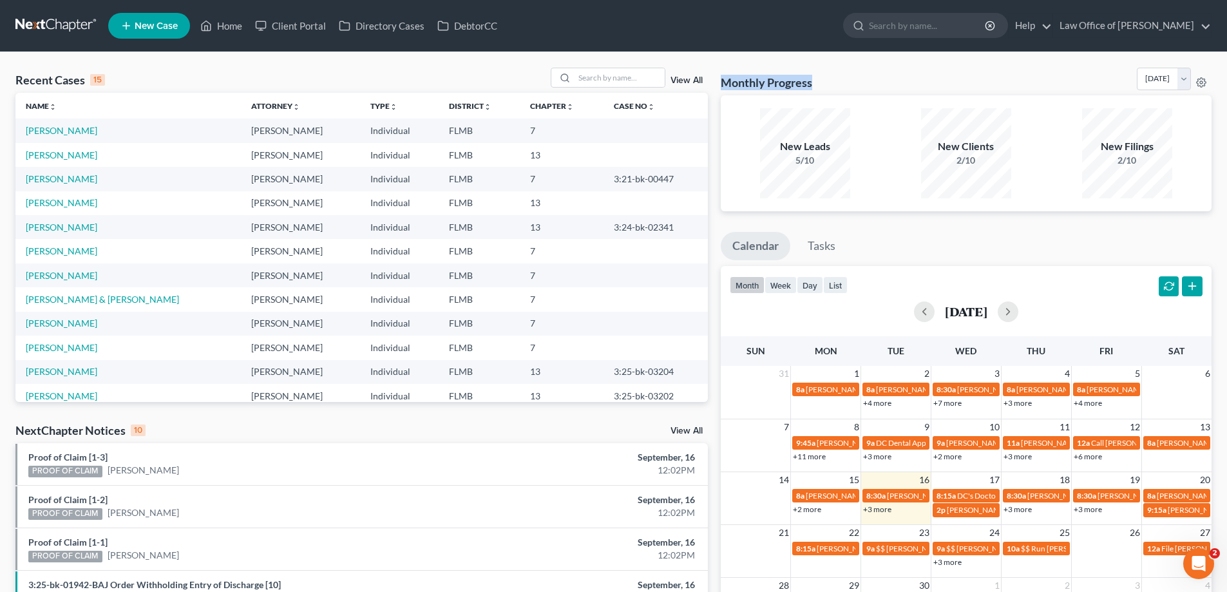
click at [726, 79] on div "Monthly Progress Bankruptcy Bankruptcy September 2025 August 2025 July 2025 Jun…" at bounding box center [966, 82] width 491 height 28
click at [726, 79] on h3 "Monthly Progress" at bounding box center [766, 82] width 91 height 15
drag, startPoint x: 722, startPoint y: 79, endPoint x: 842, endPoint y: 78, distance: 119.8
click at [842, 78] on div "Monthly Progress Bankruptcy Bankruptcy September 2025 August 2025 July 2025 Jun…" at bounding box center [966, 82] width 491 height 28
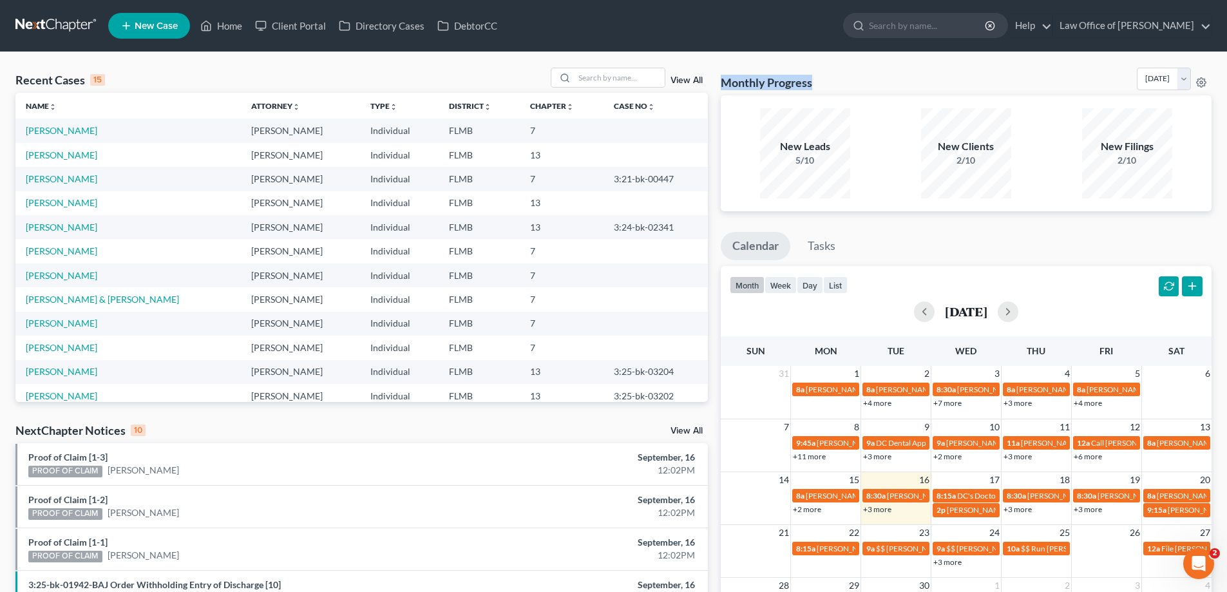
drag, startPoint x: 842, startPoint y: 77, endPoint x: 723, endPoint y: 66, distance: 119.6
click at [723, 66] on div "Recent Cases 15 View All Name unfold_more expand_more expand_less Attorney unfo…" at bounding box center [613, 477] width 1227 height 851
click at [914, 79] on div "Monthly Progress Bankruptcy Bankruptcy September 2025 August 2025 July 2025 Jun…" at bounding box center [966, 82] width 491 height 28
drag, startPoint x: 914, startPoint y: 79, endPoint x: 836, endPoint y: 70, distance: 78.4
click at [836, 70] on div "Monthly Progress Bankruptcy Bankruptcy September 2025 August 2025 July 2025 Jun…" at bounding box center [966, 82] width 491 height 28
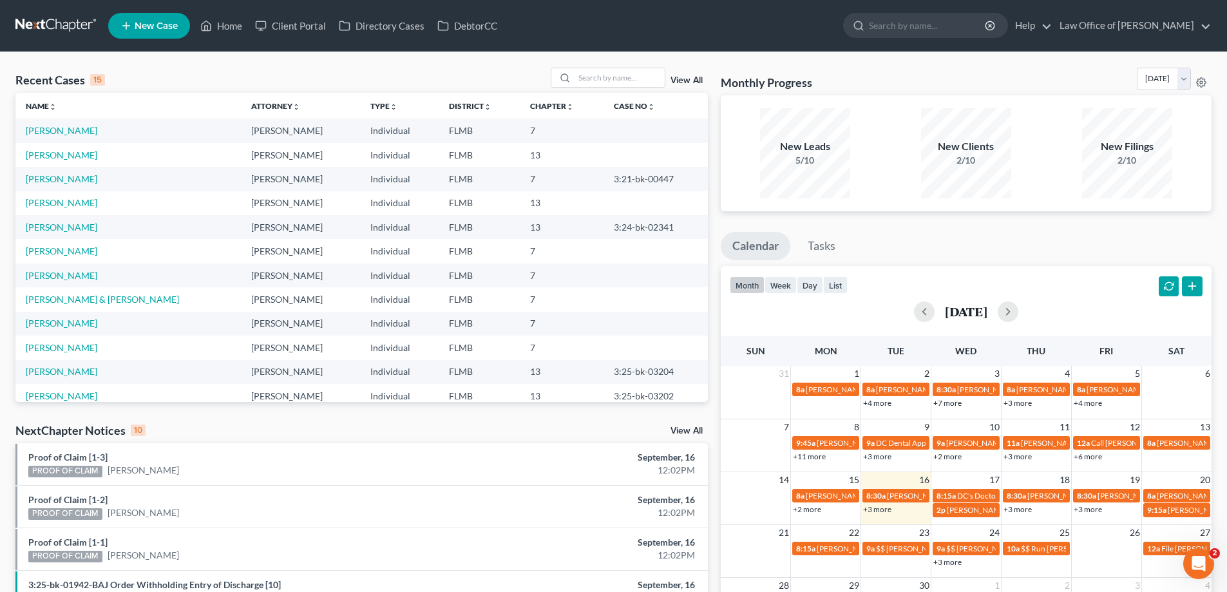
click at [836, 70] on div "Monthly Progress Bankruptcy Bankruptcy September 2025 August 2025 July 2025 Jun…" at bounding box center [966, 82] width 491 height 28
drag, startPoint x: 871, startPoint y: 86, endPoint x: 766, endPoint y: 83, distance: 105.7
click at [766, 83] on div "Monthly Progress Bankruptcy Bankruptcy September 2025 August 2025 July 2025 Jun…" at bounding box center [966, 82] width 491 height 28
click at [934, 73] on div "Monthly Progress Bankruptcy Bankruptcy September 2025 August 2025 July 2025 Jun…" at bounding box center [966, 82] width 491 height 28
drag, startPoint x: 937, startPoint y: 84, endPoint x: 718, endPoint y: 82, distance: 219.0
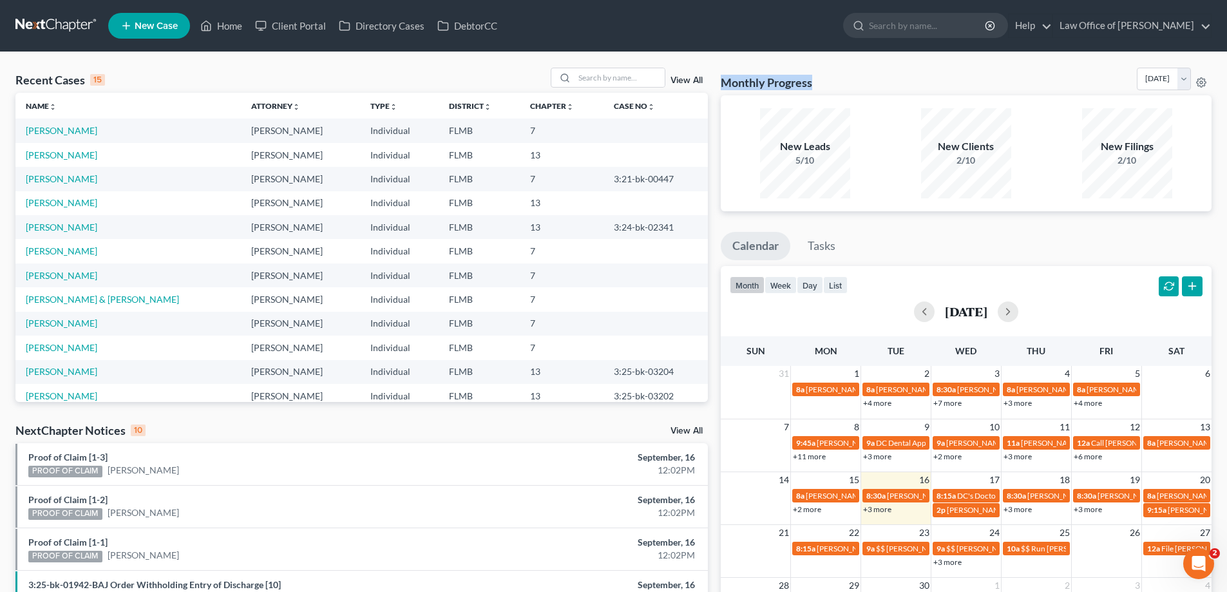
click at [718, 82] on div "Monthly Progress Bankruptcy Bankruptcy September 2025 August 2025 July 2025 Jun…" at bounding box center [966, 478] width 504 height 820
click at [840, 68] on div "Monthly Progress Bankruptcy Bankruptcy September 2025 August 2025 July 2025 Jun…" at bounding box center [966, 82] width 491 height 28
click at [83, 20] on link at bounding box center [56, 25] width 82 height 23
